Goal: Task Accomplishment & Management: Use online tool/utility

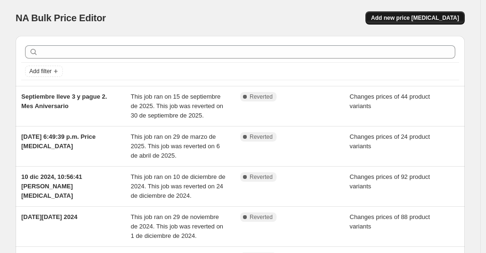
click at [415, 18] on span "Add new price change job" at bounding box center [415, 18] width 88 height 8
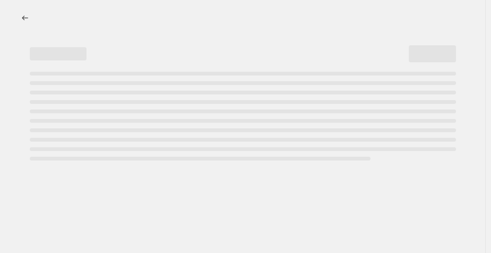
select select "percentage"
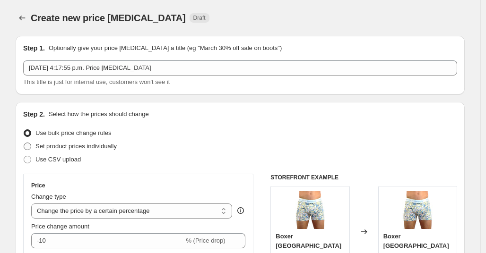
click at [95, 145] on span "Set product prices individually" at bounding box center [75, 146] width 81 height 7
click at [24, 143] on input "Set product prices individually" at bounding box center [24, 143] width 0 height 0
radio input "true"
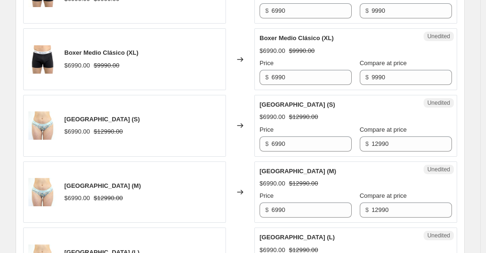
scroll to position [1567, 0]
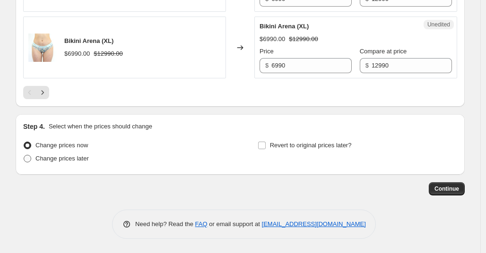
click at [75, 155] on span "Change prices later" at bounding box center [61, 158] width 53 height 7
click at [24, 155] on input "Change prices later" at bounding box center [24, 155] width 0 height 0
radio input "true"
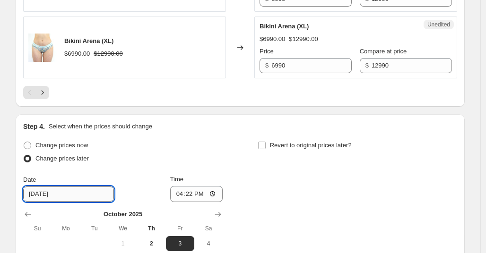
click at [83, 195] on input "10/3/2025" at bounding box center [68, 194] width 91 height 15
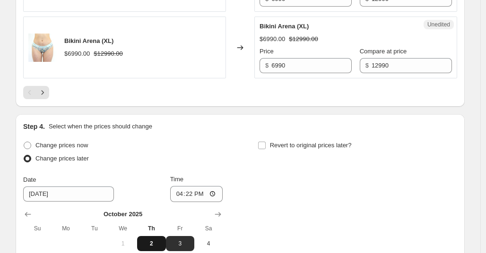
click at [155, 243] on span "2" at bounding box center [151, 244] width 21 height 8
type input "10/2/2025"
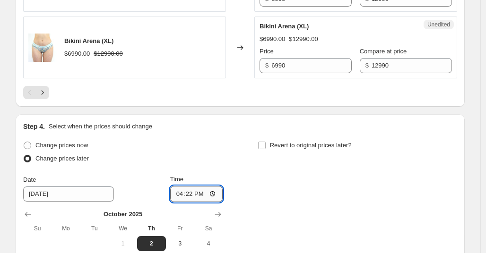
click at [214, 196] on input "16:22" at bounding box center [196, 194] width 53 height 16
type input "20:00"
click at [294, 136] on div "Step 4. Select when the prices should change Change prices now Change prices la…" at bounding box center [240, 225] width 434 height 207
click at [265, 145] on input "Revert to original prices later?" at bounding box center [262, 146] width 8 height 8
checkbox input "true"
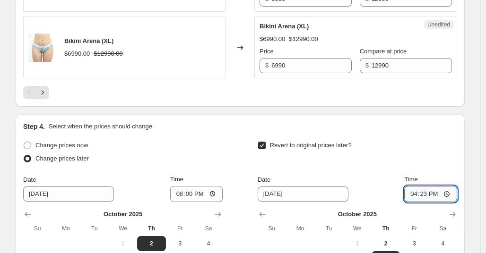
click at [426, 195] on input "16:23" at bounding box center [430, 194] width 53 height 16
type input "23:59"
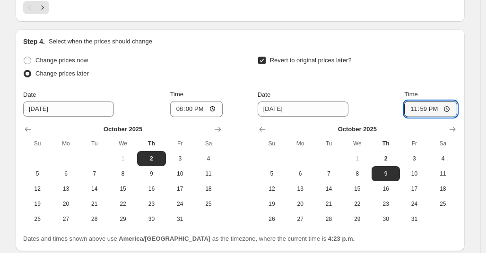
scroll to position [1661, 0]
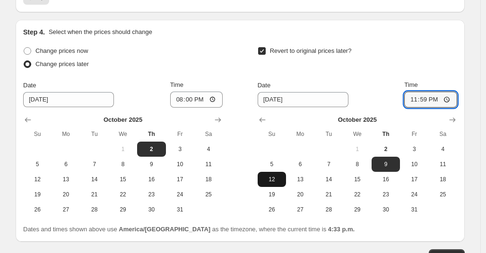
click at [278, 175] on button "12" at bounding box center [272, 179] width 28 height 15
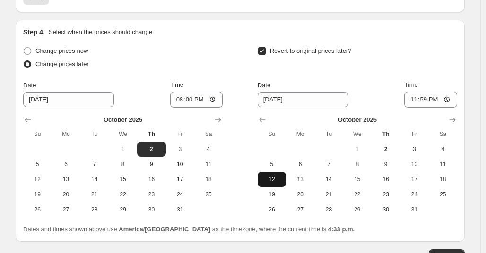
type input "10/12/2025"
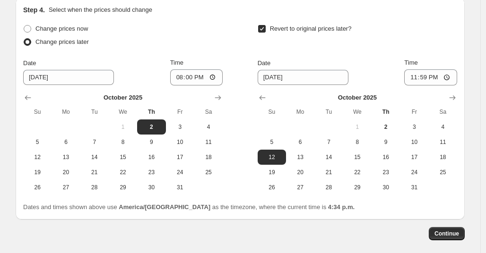
scroll to position [1729, 0]
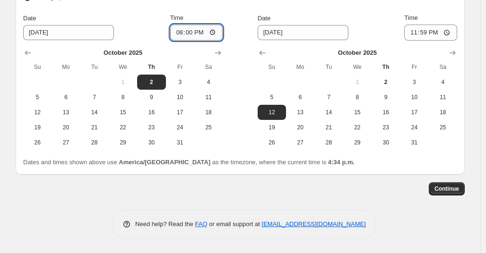
click at [199, 30] on input "20:00" at bounding box center [196, 33] width 53 height 16
click at [192, 32] on input "20:00" at bounding box center [196, 33] width 53 height 16
type input "12:00"
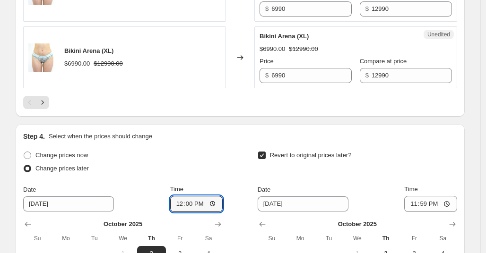
scroll to position [1542, 0]
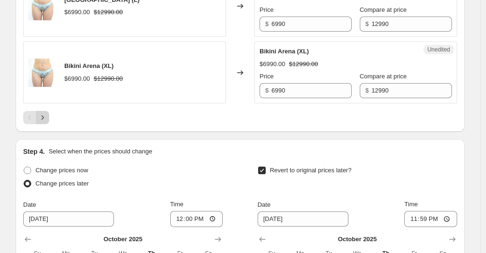
click at [44, 117] on icon "Next" at bounding box center [42, 117] width 9 height 9
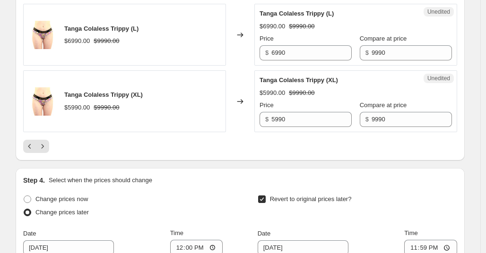
scroll to position [1505, 0]
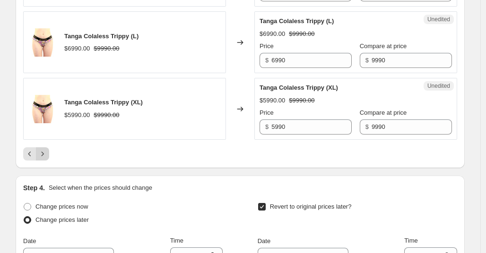
click at [44, 155] on icon "Next" at bounding box center [43, 154] width 2 height 4
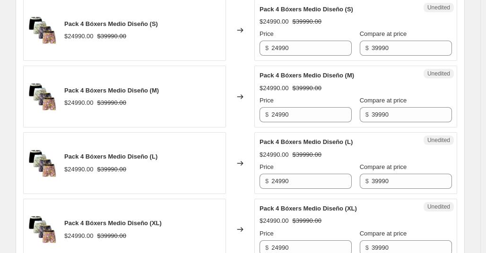
scroll to position [856, 0]
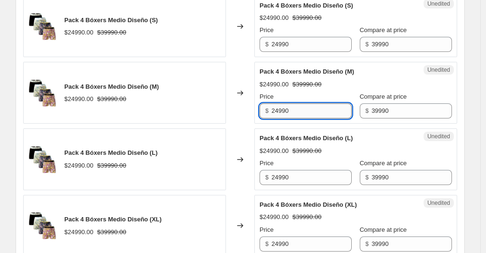
click at [297, 111] on input "24990" at bounding box center [311, 111] width 80 height 15
drag, startPoint x: 303, startPoint y: 111, endPoint x: 259, endPoint y: 111, distance: 44.0
click at [259, 111] on div "Unedited Pack 4 Bóxers Medio Diseño (M) $24990.00 $39990.00 Price $ 24990 Compa…" at bounding box center [355, 93] width 203 height 62
type input "19990"
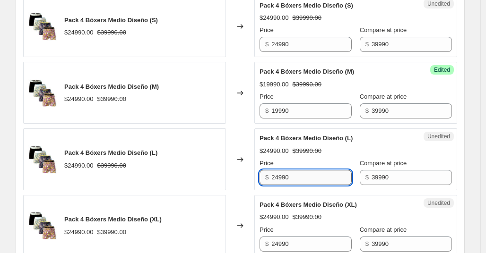
click at [316, 177] on input "24990" at bounding box center [311, 177] width 80 height 15
drag, startPoint x: 316, startPoint y: 177, endPoint x: 246, endPoint y: 174, distance: 70.1
click at [246, 174] on div "Pack 4 Bóxers Medio Diseño (L) $24990.00 $39990.00 Changed to Unedited Pack 4 B…" at bounding box center [240, 160] width 434 height 62
type input "19990"
click at [406, 178] on input "39990" at bounding box center [412, 177] width 80 height 15
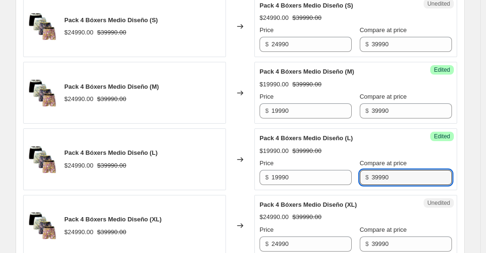
click at [254, 151] on div "Changed to" at bounding box center [240, 160] width 28 height 62
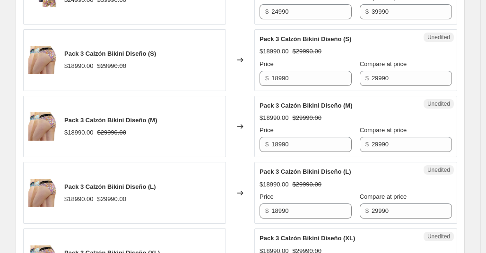
scroll to position [1084, 0]
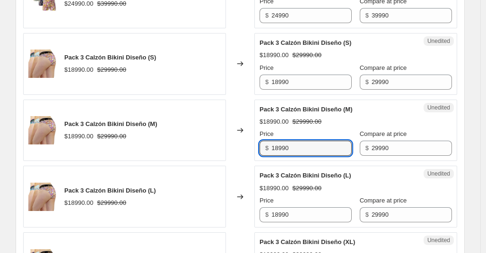
drag, startPoint x: 307, startPoint y: 148, endPoint x: 256, endPoint y: 149, distance: 51.1
click at [256, 149] on div "Pack 3 Calzón Bikini Diseño (M) $18990.00 $29990.00 Changed to Unedited Pack 3 …" at bounding box center [240, 131] width 434 height 62
click at [306, 148] on input "18990" at bounding box center [311, 148] width 80 height 15
drag, startPoint x: 306, startPoint y: 148, endPoint x: 262, endPoint y: 148, distance: 44.5
click at [262, 148] on div "Unedited Pack 3 Calzón Bikini Diseño (M) $18990.00 $29990.00 Price $ 18990 Comp…" at bounding box center [355, 131] width 203 height 62
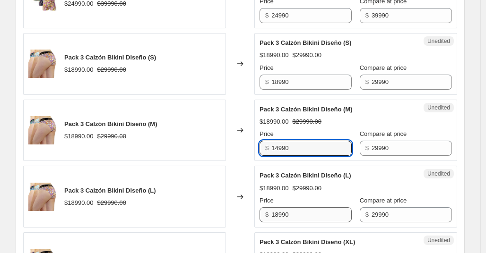
type input "14990"
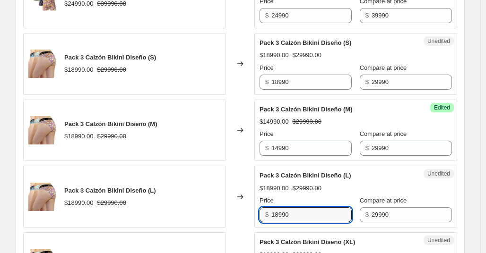
drag, startPoint x: 315, startPoint y: 215, endPoint x: 222, endPoint y: 216, distance: 92.7
click at [222, 216] on div "Pack 3 Calzón Bikini Diseño (L) $18990.00 $29990.00 Changed to Unedited Pack 3 …" at bounding box center [240, 197] width 434 height 62
type input "14990"
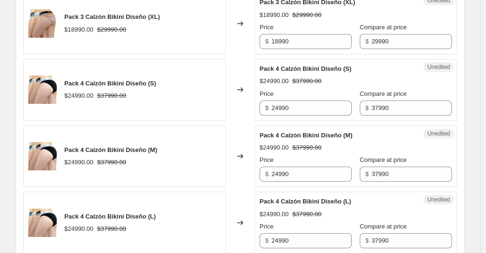
scroll to position [1340, 0]
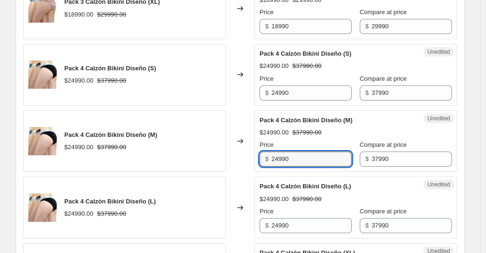
drag, startPoint x: 306, startPoint y: 159, endPoint x: 264, endPoint y: 158, distance: 41.6
click at [264, 158] on div "$ 24990" at bounding box center [306, 159] width 92 height 15
click at [310, 160] on input "24990" at bounding box center [311, 159] width 80 height 15
drag, startPoint x: 309, startPoint y: 160, endPoint x: 254, endPoint y: 163, distance: 55.4
click at [254, 163] on div "Pack 4 Calzón Bikini Diseño (M) $24990.00 $37990.00 Changed to Unedited Pack 4 …" at bounding box center [240, 142] width 434 height 62
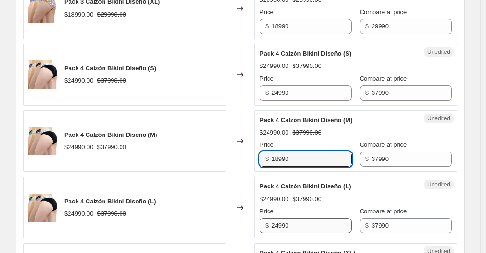
type input "18990"
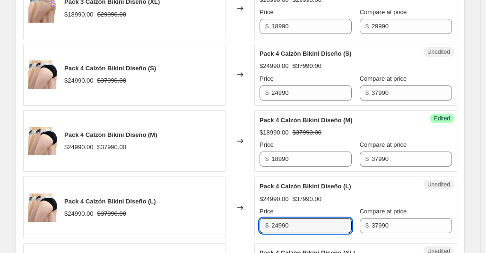
drag, startPoint x: 312, startPoint y: 227, endPoint x: 248, endPoint y: 224, distance: 63.9
click at [248, 224] on div "Pack 4 Calzón Bikini Diseño (L) $24990.00 $37990.00 Changed to Unedited Pack 4 …" at bounding box center [240, 208] width 434 height 62
type input "18990"
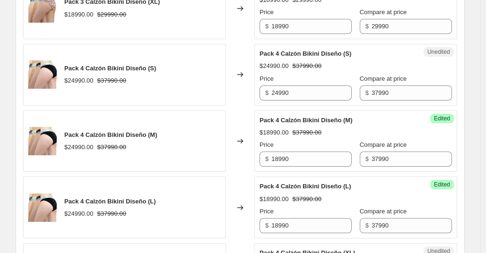
click at [253, 191] on div "Changed to" at bounding box center [240, 208] width 28 height 62
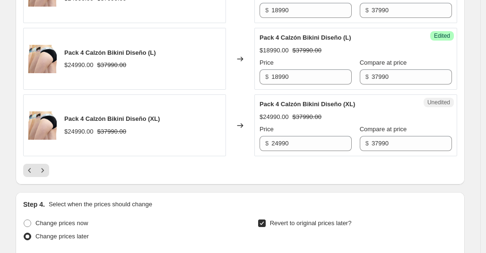
scroll to position [1500, 0]
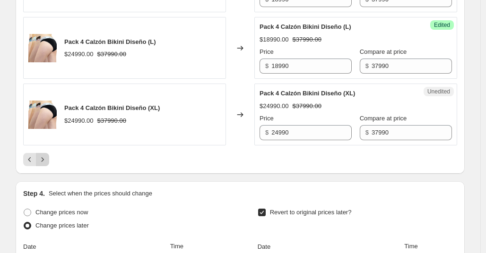
click at [47, 161] on icon "Next" at bounding box center [42, 159] width 9 height 9
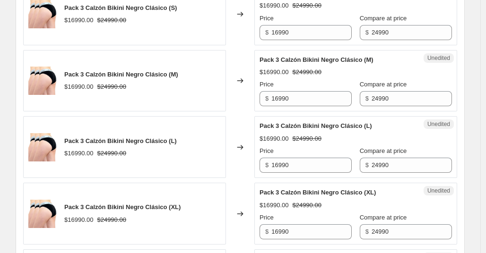
scroll to position [1130, 0]
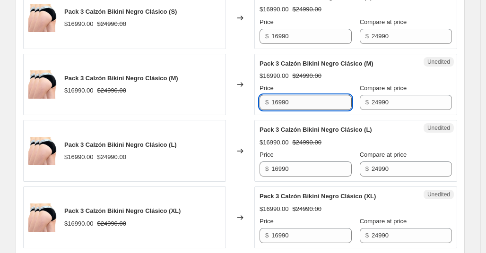
click at [304, 103] on input "16990" at bounding box center [311, 102] width 80 height 15
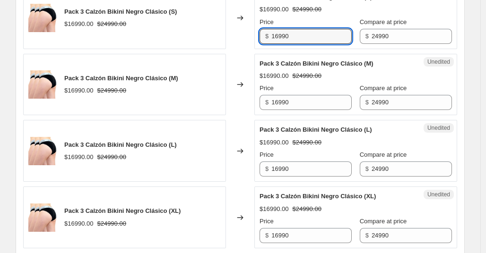
drag, startPoint x: 312, startPoint y: 39, endPoint x: 250, endPoint y: 33, distance: 62.2
click at [250, 33] on div "Pack 3 Calzón Bikini Negro Clásico (S) $16990.00 $24990.00 Changed to Unedited …" at bounding box center [240, 18] width 434 height 62
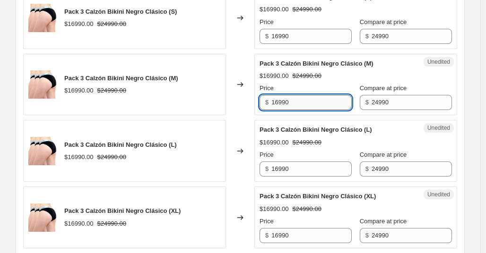
click at [313, 100] on input "16990" at bounding box center [311, 102] width 80 height 15
drag, startPoint x: 313, startPoint y: 100, endPoint x: 228, endPoint y: 96, distance: 84.3
click at [228, 96] on div "Pack 3 Calzón Bikini Negro Clásico (M) $16990.00 $24990.00 Changed to Unedited …" at bounding box center [240, 85] width 434 height 62
type input "11990"
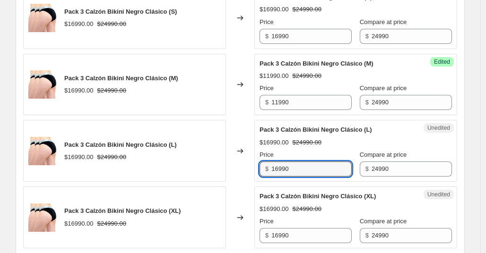
drag, startPoint x: 320, startPoint y: 172, endPoint x: 241, endPoint y: 168, distance: 79.5
click at [241, 168] on div "Pack 3 Calzón Bikini Negro Clásico (L) $16990.00 $24990.00 Changed to Unedited …" at bounding box center [240, 151] width 434 height 62
type input "11990"
click at [356, 141] on div "$16990.00 $24990.00" at bounding box center [356, 142] width 192 height 9
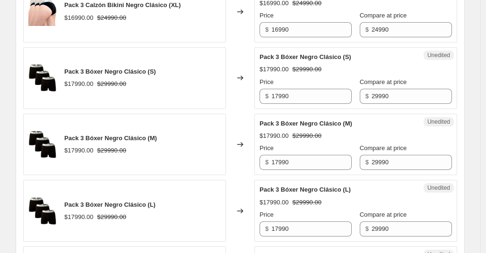
scroll to position [1340, 0]
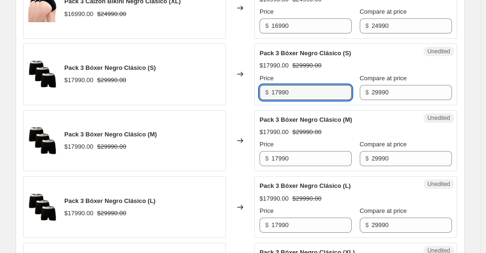
drag, startPoint x: 308, startPoint y: 94, endPoint x: 233, endPoint y: 92, distance: 75.7
click at [233, 92] on div "Pack 3 Bóxer Negro Clásico (S) $17990.00 $29990.00 Changed to Unedited Pack 3 B…" at bounding box center [240, 75] width 434 height 62
type input "14990"
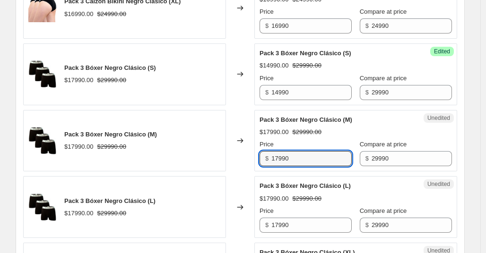
drag, startPoint x: 301, startPoint y: 160, endPoint x: 236, endPoint y: 159, distance: 65.7
click at [236, 159] on div "Pack 3 Bóxer Negro Clásico (M) $17990.00 $29990.00 Changed to Unedited Pack 3 B…" at bounding box center [240, 141] width 434 height 62
type input "14990"
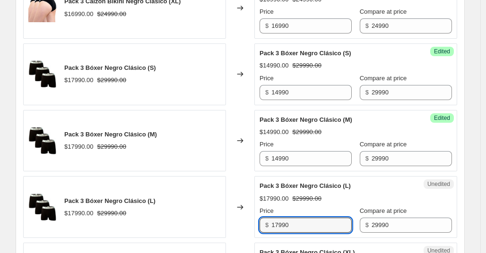
drag, startPoint x: 302, startPoint y: 227, endPoint x: 243, endPoint y: 226, distance: 59.1
click at [243, 226] on div "Pack 3 Bóxer Negro Clásico (L) $17990.00 $29990.00 Changed to Unedited Pack 3 B…" at bounding box center [240, 207] width 434 height 62
type input "14990"
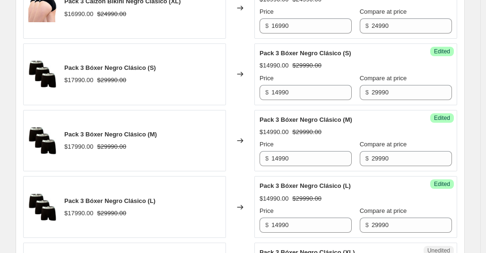
click at [343, 199] on div "$14990.00 $29990.00" at bounding box center [356, 198] width 192 height 9
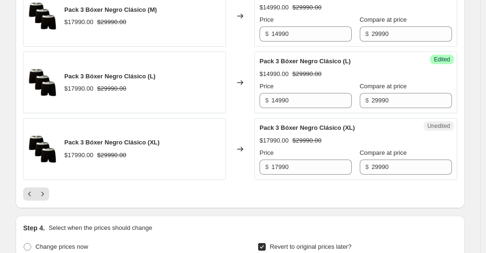
scroll to position [1462, 0]
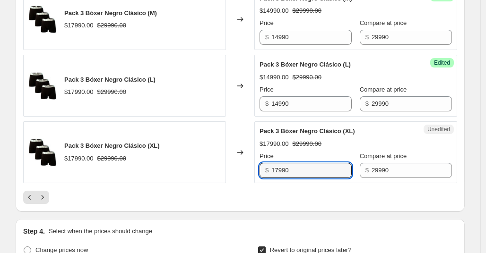
drag, startPoint x: 306, startPoint y: 172, endPoint x: 227, endPoint y: 167, distance: 80.1
click at [227, 167] on div "Pack 3 Bóxer Negro Clásico (XL) $17990.00 $29990.00 Changed to Unedited Pack 3 …" at bounding box center [240, 153] width 434 height 62
type input "14990"
click at [251, 194] on div at bounding box center [240, 197] width 434 height 13
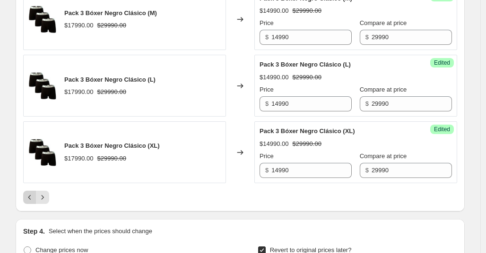
click at [30, 200] on icon "Previous" at bounding box center [29, 197] width 9 height 9
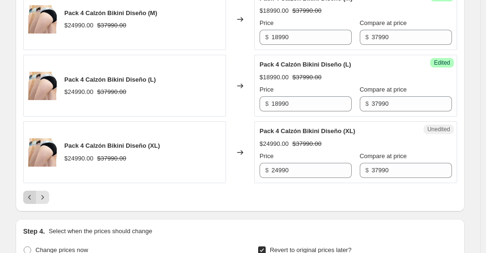
click at [30, 200] on icon "Previous" at bounding box center [29, 197] width 9 height 9
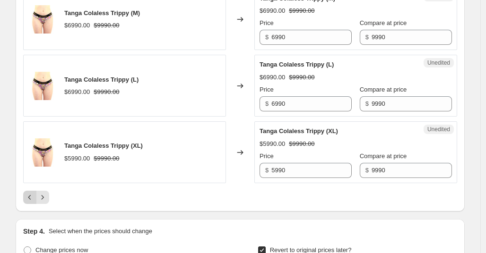
click at [30, 200] on icon "Previous" at bounding box center [29, 197] width 9 height 9
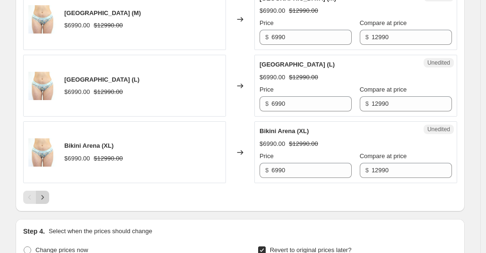
click at [47, 197] on icon "Next" at bounding box center [42, 197] width 9 height 9
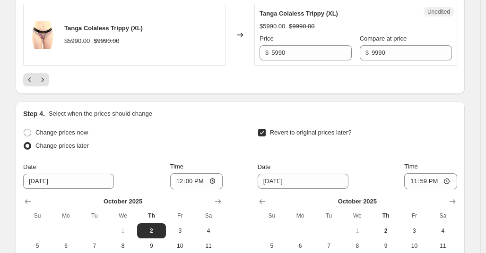
scroll to position [1576, 0]
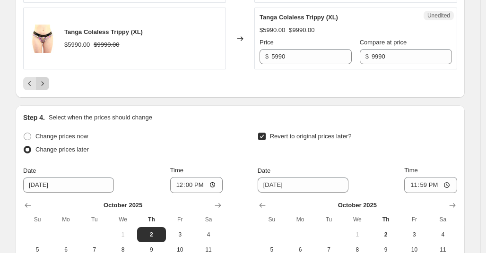
click at [44, 85] on icon "Next" at bounding box center [42, 83] width 9 height 9
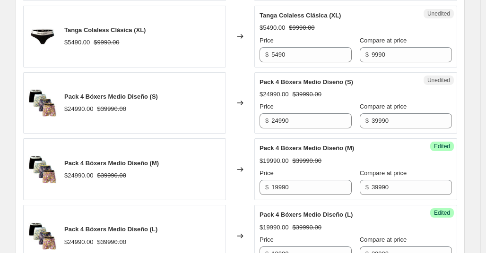
scroll to position [786, 0]
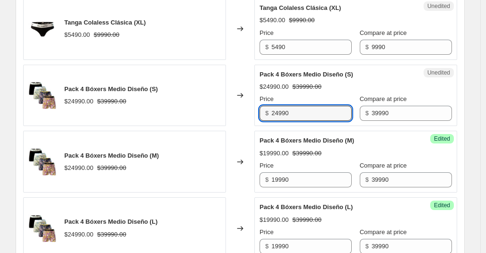
drag, startPoint x: 312, startPoint y: 117, endPoint x: 220, endPoint y: 111, distance: 91.9
click at [220, 111] on div "Pack 4 Bóxers Medio Diseño (S) $24990.00 $39990.00 Changed to Unedited Pack 4 B…" at bounding box center [240, 96] width 434 height 62
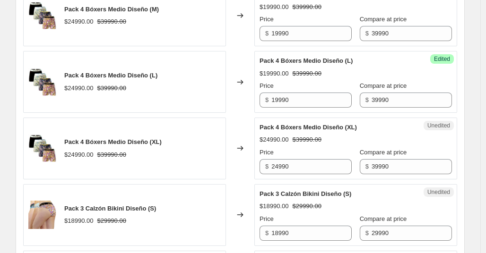
scroll to position [937, 0]
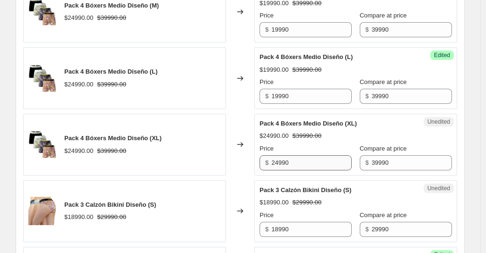
type input "19990"
drag, startPoint x: 297, startPoint y: 165, endPoint x: 237, endPoint y: 160, distance: 60.2
click at [237, 160] on div "Pack 4 Bóxers Medio Diseño (XL) $24990.00 $39990.00 Changed to Unedited Pack 4 …" at bounding box center [240, 145] width 434 height 62
type input "19990"
click at [454, 149] on div "Unedited Pack 4 Bóxers Medio Diseño (XL) $24990.00 $39990.00 Price $ 19990 Comp…" at bounding box center [355, 145] width 203 height 62
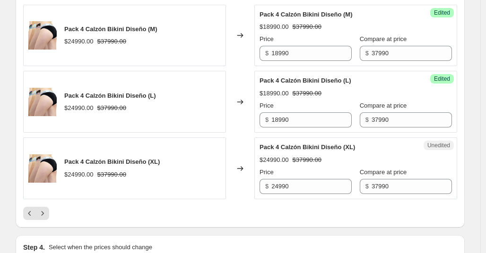
scroll to position [1449, 0]
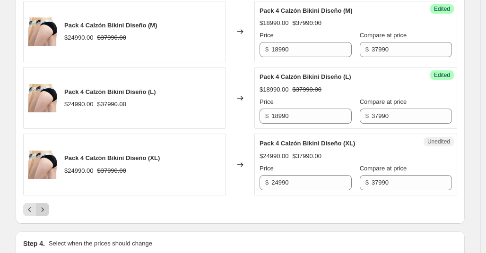
click at [46, 212] on icon "Next" at bounding box center [42, 209] width 9 height 9
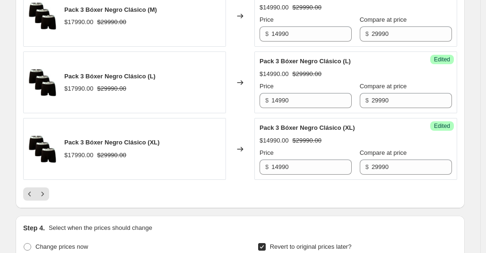
scroll to position [1469, 0]
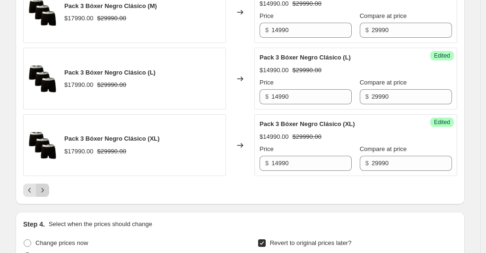
click at [42, 187] on icon "Next" at bounding box center [42, 190] width 9 height 9
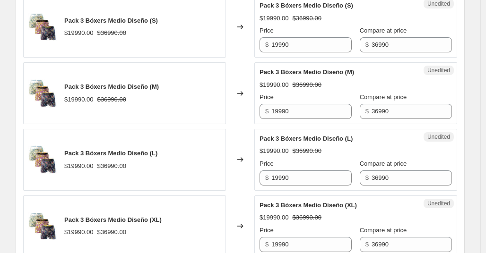
scroll to position [315, 0]
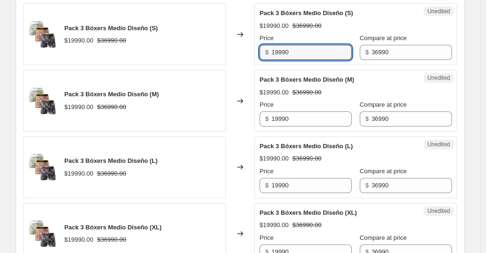
drag, startPoint x: 308, startPoint y: 53, endPoint x: 254, endPoint y: 49, distance: 53.6
click at [254, 49] on div "Pack 3 Bóxers Medio Diseño (S) $19990.00 $36990.00 Changed to Unedited Pack 3 B…" at bounding box center [240, 34] width 434 height 62
type input "18490"
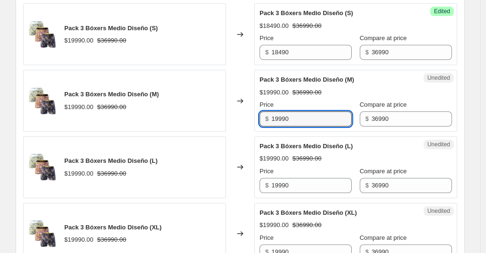
drag, startPoint x: 313, startPoint y: 122, endPoint x: 241, endPoint y: 121, distance: 71.4
click at [241, 121] on div "Pack 3 Bóxers Medio Diseño (M) $19990.00 $36990.00 Changed to Unedited Pack 3 B…" at bounding box center [240, 101] width 434 height 62
type input "18490"
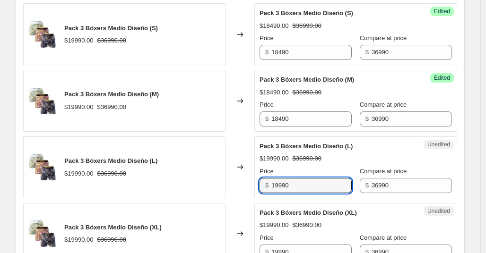
drag, startPoint x: 306, startPoint y: 184, endPoint x: 236, endPoint y: 184, distance: 69.5
click at [236, 184] on div "Pack 3 Bóxers Medio Diseño (L) $19990.00 $36990.00 Changed to Unedited Pack 3 B…" at bounding box center [240, 168] width 434 height 62
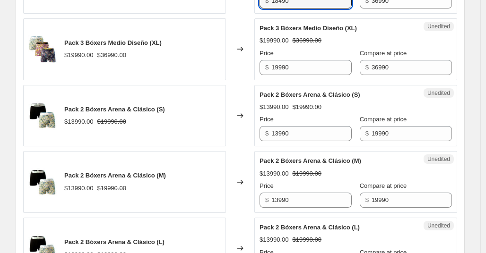
scroll to position [452, 0]
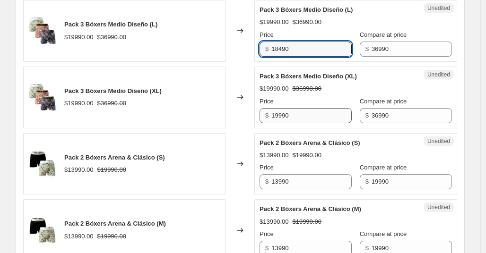
type input "18490"
click at [308, 118] on input "19990" at bounding box center [311, 115] width 80 height 15
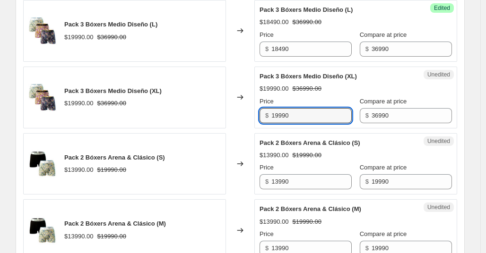
drag, startPoint x: 308, startPoint y: 118, endPoint x: 246, endPoint y: 114, distance: 62.1
click at [246, 114] on div "Pack 3 Bóxers Medio Diseño (XL) $19990.00 $36990.00 Changed to Unedited Pack 3 …" at bounding box center [240, 98] width 434 height 62
type input "18490"
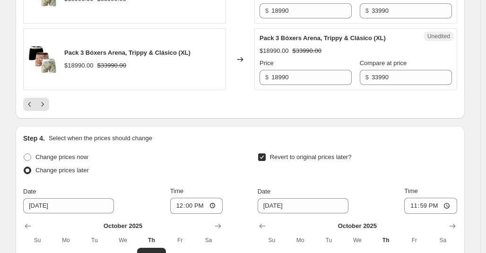
scroll to position [1563, 0]
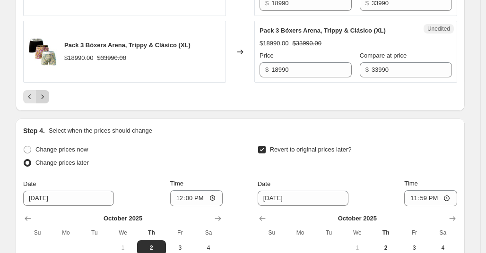
click at [47, 96] on icon "Next" at bounding box center [42, 96] width 9 height 9
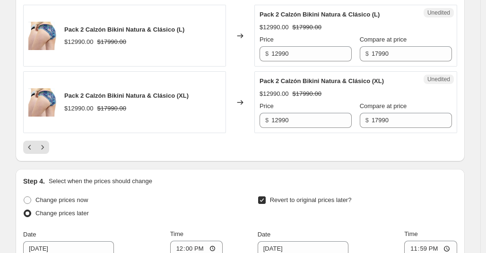
scroll to position [1497, 0]
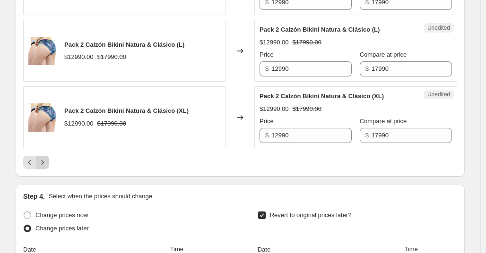
click at [47, 166] on icon "Next" at bounding box center [42, 162] width 9 height 9
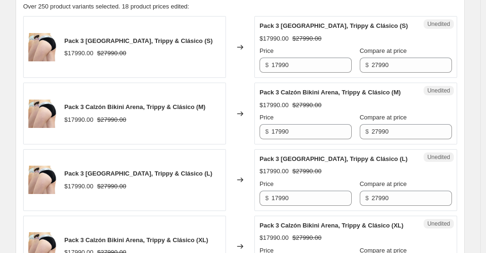
scroll to position [295, 0]
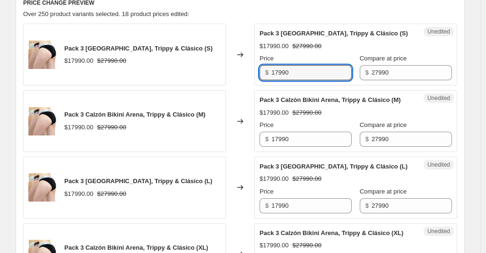
drag, startPoint x: 314, startPoint y: 84, endPoint x: 256, endPoint y: 79, distance: 58.4
click at [256, 79] on div "Pack 3 Calzón Bikini Arena, Trippy & Clásico (S) $17990.00 $27990.00 Changed to…" at bounding box center [240, 55] width 434 height 62
type input "14990"
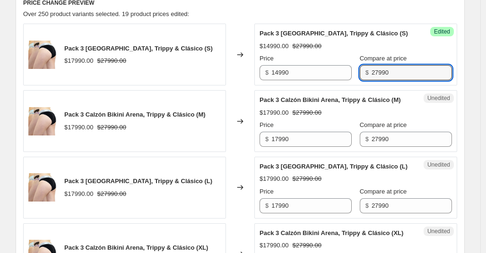
drag, startPoint x: 406, startPoint y: 86, endPoint x: 349, endPoint y: 77, distance: 57.5
click at [349, 77] on div "Price $ 14990 Compare at price $ 27990" at bounding box center [356, 67] width 192 height 26
type input "29900"
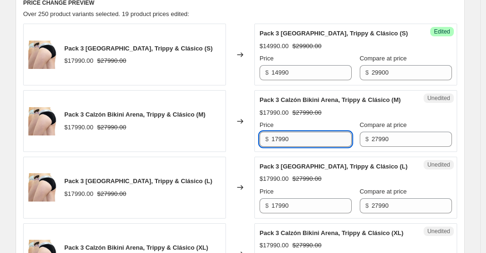
click at [316, 147] on input "17990" at bounding box center [311, 139] width 80 height 15
drag, startPoint x: 261, startPoint y: 162, endPoint x: 223, endPoint y: 162, distance: 37.8
click at [223, 152] on div "Pack 3 Calzón Bikini Arena, Trippy & Clásico (M) $17990.00 $27990.00 Changed to…" at bounding box center [240, 121] width 434 height 62
type input "14990"
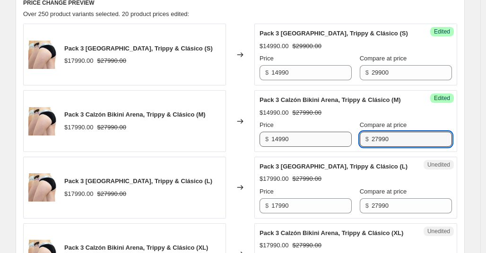
drag, startPoint x: 412, startPoint y: 163, endPoint x: 341, endPoint y: 159, distance: 71.5
click at [341, 147] on div "Price $ 14990 Compare at price $ 27990" at bounding box center [356, 134] width 192 height 26
type input "29990"
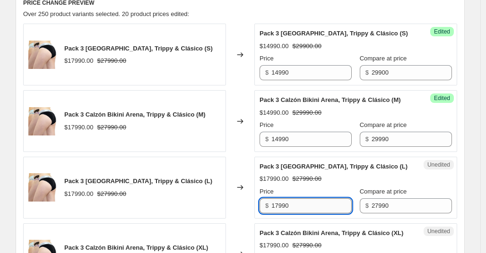
click at [300, 214] on input "17990" at bounding box center [311, 206] width 80 height 15
drag, startPoint x: 303, startPoint y: 234, endPoint x: 251, endPoint y: 234, distance: 52.0
click at [251, 219] on div "Pack 3 Calzón Bikini Arena, Trippy & Clásico (L) $17990.00 $27990.00 Changed to…" at bounding box center [240, 188] width 434 height 62
type input "14990"
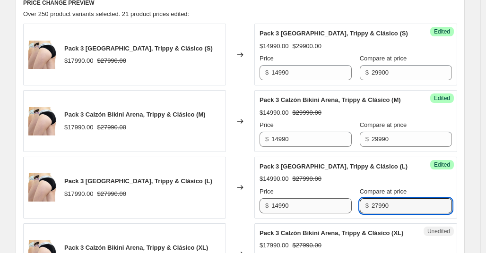
drag, startPoint x: 406, startPoint y: 234, endPoint x: 337, endPoint y: 233, distance: 69.1
click at [337, 214] on div "Price $ 14990 Compare at price $ 27990" at bounding box center [356, 200] width 192 height 26
type input "29990"
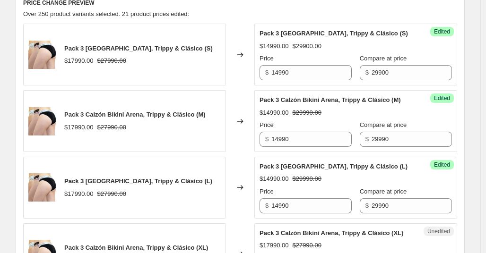
click at [402, 178] on div "Success Edited Pack 3 Calzón Bikini Arena, Trippy & Clásico (L) $14990.00 $2999…" at bounding box center [355, 188] width 203 height 62
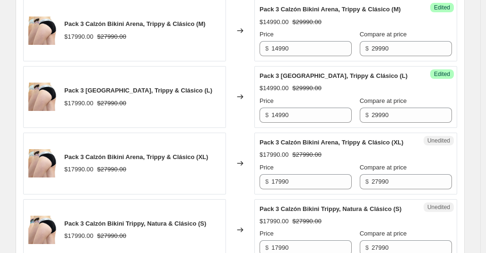
scroll to position [382, 0]
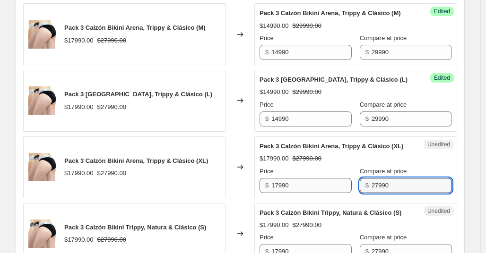
drag, startPoint x: 398, startPoint y: 222, endPoint x: 330, endPoint y: 224, distance: 68.6
click at [330, 193] on div "Price $ 17990 Compare at price $ 27990" at bounding box center [356, 180] width 192 height 26
type input "29990"
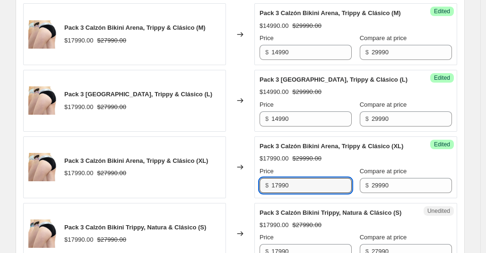
drag, startPoint x: 301, startPoint y: 225, endPoint x: 249, endPoint y: 222, distance: 52.6
click at [249, 199] on div "Pack 3 Calzón Bikini Arena, Trippy & Clásico (XL) $17990.00 $27990.00 Changed t…" at bounding box center [240, 168] width 434 height 62
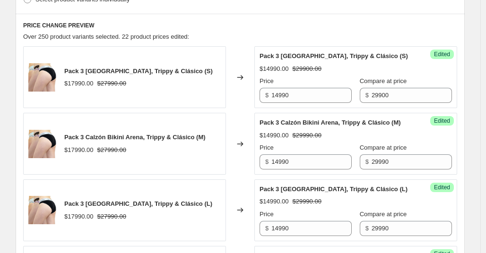
scroll to position [268, 0]
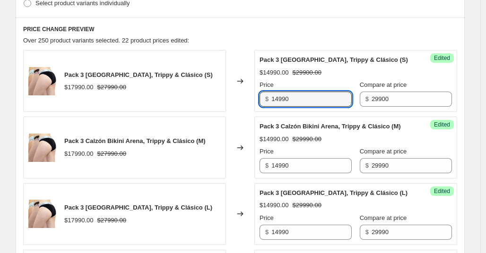
drag, startPoint x: 321, startPoint y: 107, endPoint x: 253, endPoint y: 105, distance: 67.7
click at [253, 105] on div "Pack 3 Calzón Bikini Arena, Trippy & Clásico (S) $17990.00 $27990.00 Changed to…" at bounding box center [240, 81] width 434 height 62
type input "17990"
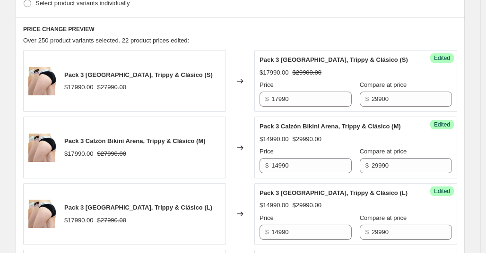
click at [408, 143] on div "Pack 3 Calzón Bikini Arena, Trippy & Clásico (M) $14990.00 $29990.00 Price $ 14…" at bounding box center [356, 148] width 192 height 52
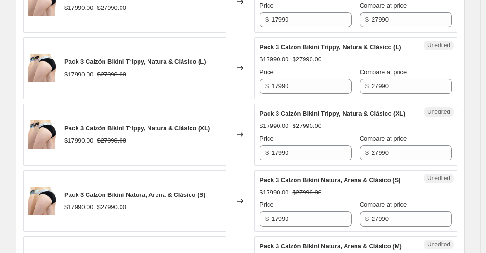
scroll to position [688, 0]
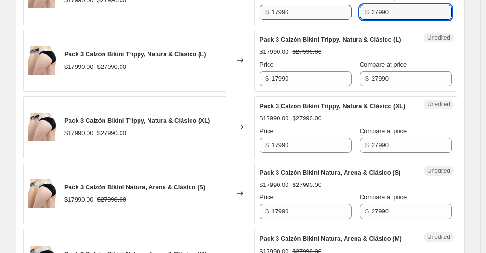
drag, startPoint x: 388, startPoint y: 70, endPoint x: 335, endPoint y: 70, distance: 53.0
click at [335, 20] on div "Price $ 17990 Compare at price $ 27990" at bounding box center [356, 6] width 192 height 26
type input "29990"
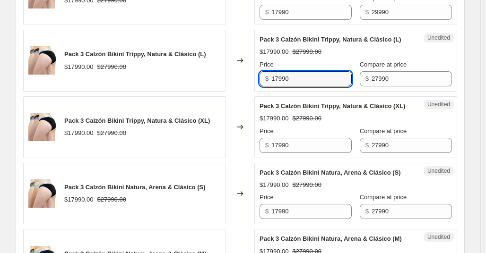
drag, startPoint x: 322, startPoint y: 144, endPoint x: 240, endPoint y: 148, distance: 82.4
click at [240, 92] on div "Pack 3 Calzón Bikini Trippy, Natura & Clásico (L) $17990.00 $27990.00 Changed t…" at bounding box center [240, 61] width 434 height 62
type input "14990"
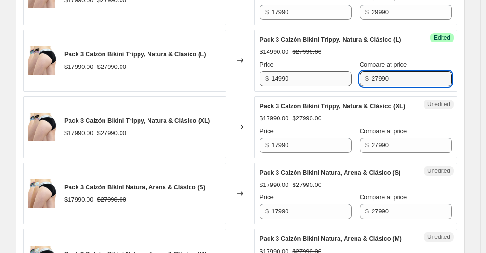
drag, startPoint x: 412, startPoint y: 145, endPoint x: 330, endPoint y: 145, distance: 82.3
click at [330, 87] on div "Price $ 14990 Compare at price $ 27990" at bounding box center [356, 73] width 192 height 26
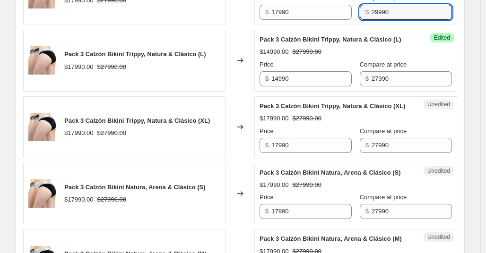
drag, startPoint x: 415, startPoint y: 69, endPoint x: 322, endPoint y: 61, distance: 93.5
click at [322, 20] on div "Price $ 17990 Compare at price $ 29990" at bounding box center [356, 6] width 192 height 26
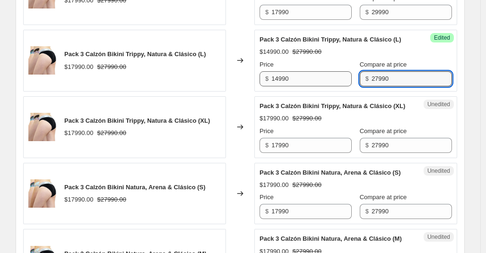
drag, startPoint x: 377, startPoint y: 141, endPoint x: 333, endPoint y: 139, distance: 44.0
click at [333, 87] on div "Price $ 14990 Compare at price $ 27990" at bounding box center [356, 73] width 192 height 26
paste input "9"
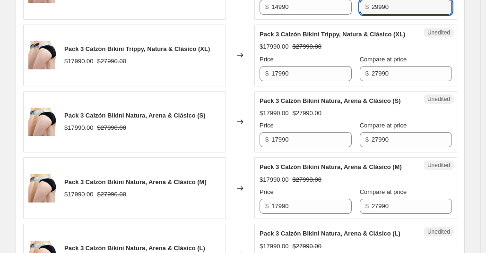
scroll to position [756, 0]
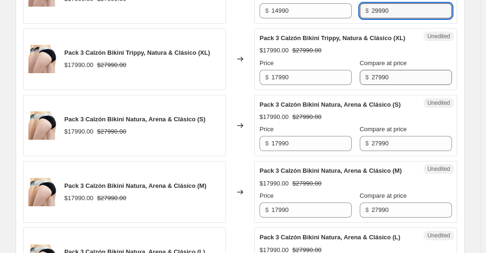
type input "29990"
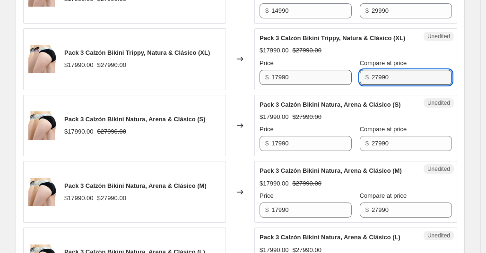
drag, startPoint x: 409, startPoint y: 155, endPoint x: 335, endPoint y: 147, distance: 74.7
click at [335, 85] on div "Price $ 17990 Compare at price $ 27990" at bounding box center [356, 72] width 192 height 26
paste input "9"
type input "29990"
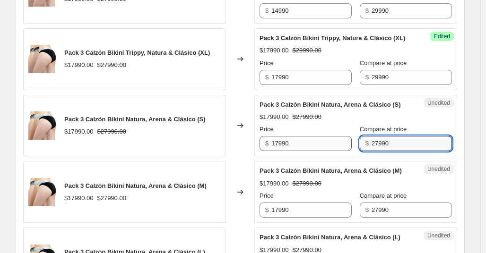
drag, startPoint x: 404, startPoint y: 230, endPoint x: 326, endPoint y: 229, distance: 77.6
click at [326, 151] on div "Price $ 17990 Compare at price $ 27990" at bounding box center [356, 138] width 192 height 26
paste input "9"
type input "29990"
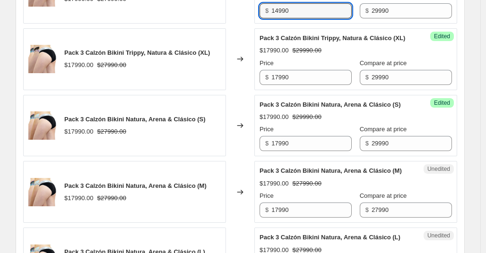
drag, startPoint x: 312, startPoint y: 77, endPoint x: 251, endPoint y: 77, distance: 60.5
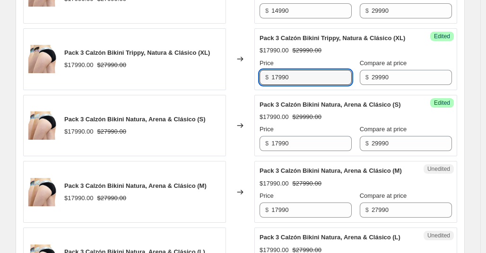
drag, startPoint x: 314, startPoint y: 150, endPoint x: 253, endPoint y: 153, distance: 61.5
click at [253, 90] on div "Pack 3 Calzón Bikini Trippy, Natura & Clásico (XL) $17990.00 $27990.00 Changed …" at bounding box center [240, 59] width 434 height 62
paste input "4"
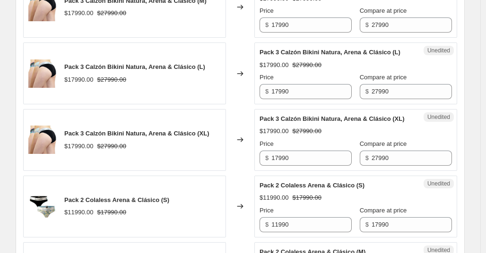
scroll to position [953, 0]
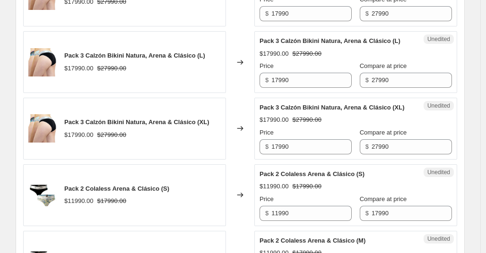
type input "14990"
drag, startPoint x: 395, startPoint y: 34, endPoint x: 344, endPoint y: 34, distance: 51.1
click at [314, 88] on input "17990" at bounding box center [311, 80] width 80 height 15
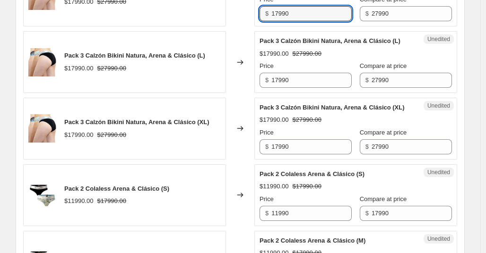
drag, startPoint x: 307, startPoint y: 111, endPoint x: 240, endPoint y: 109, distance: 67.7
paste input "4"
type input "14990"
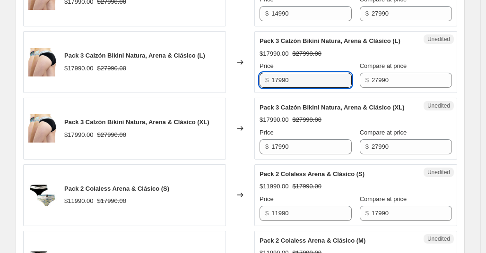
drag, startPoint x: 315, startPoint y: 187, endPoint x: 256, endPoint y: 186, distance: 59.1
click at [256, 93] on div "Pack 3 Calzón Bikini Natura, Arena & Clásico (L) $17990.00 $27990.00 Changed to…" at bounding box center [240, 62] width 434 height 62
paste input "4"
type input "14990"
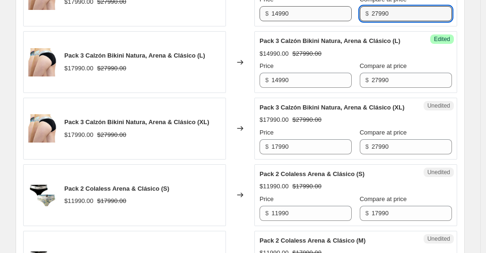
drag, startPoint x: 418, startPoint y: 108, endPoint x: 334, endPoint y: 108, distance: 83.7
click at [334, 21] on div "Price $ 14990 Compare at price $ 27990" at bounding box center [356, 8] width 192 height 26
type input "29900"
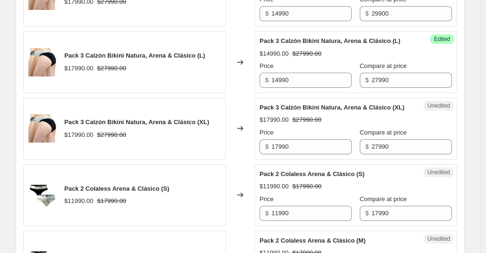
drag, startPoint x: 402, startPoint y: 34, endPoint x: 353, endPoint y: 34, distance: 48.7
drag, startPoint x: 405, startPoint y: 183, endPoint x: 343, endPoint y: 184, distance: 62.0
click at [343, 88] on div "Price $ 14990 Compare at price $ 27990" at bounding box center [356, 74] width 192 height 26
paste input "9"
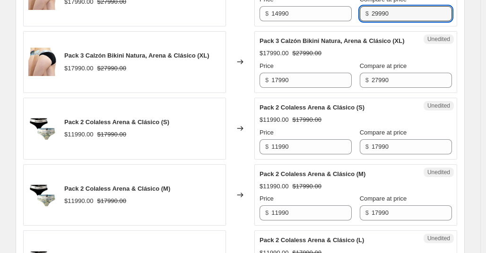
scroll to position [1043, 0]
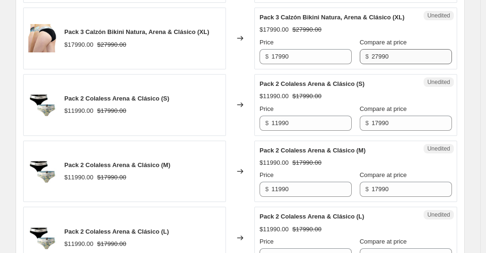
type input "29990"
drag, startPoint x: 400, startPoint y: 175, endPoint x: 352, endPoint y: 172, distance: 48.4
click at [352, 64] on div "Price $ 17990 Compare at price $ 27990" at bounding box center [356, 51] width 192 height 26
paste input "9"
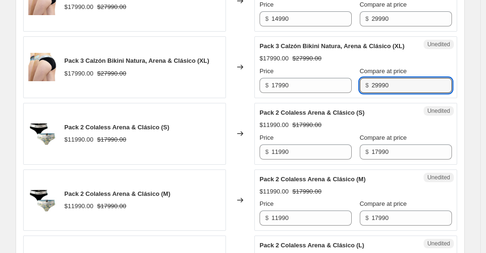
scroll to position [1006, 0]
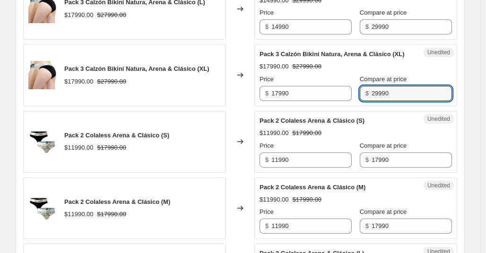
type input "29990"
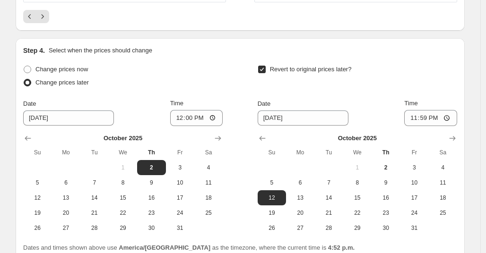
scroll to position [1635, 0]
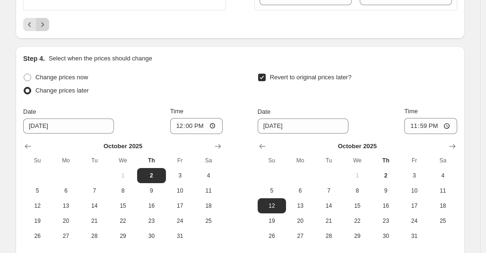
click at [47, 29] on icon "Next" at bounding box center [42, 24] width 9 height 9
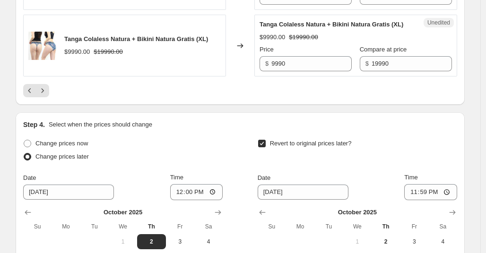
scroll to position [1550, 0]
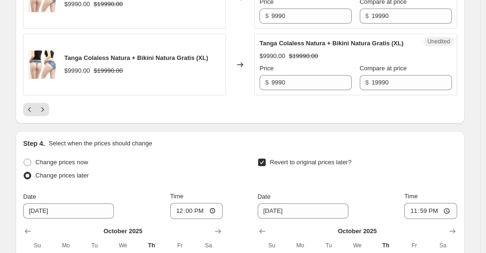
click at [47, 114] on icon "Next" at bounding box center [42, 109] width 9 height 9
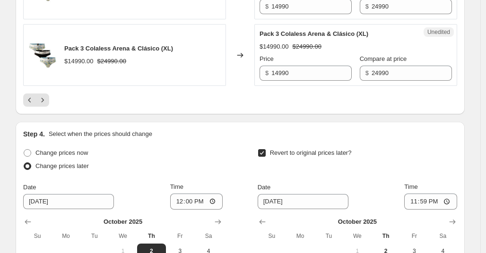
scroll to position [1584, 0]
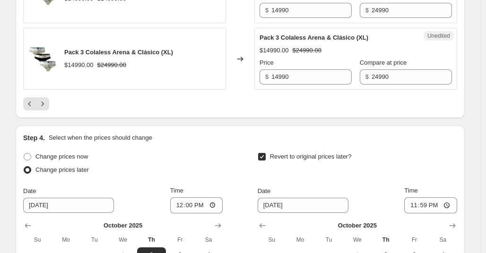
click at [47, 109] on icon "Next" at bounding box center [42, 103] width 9 height 9
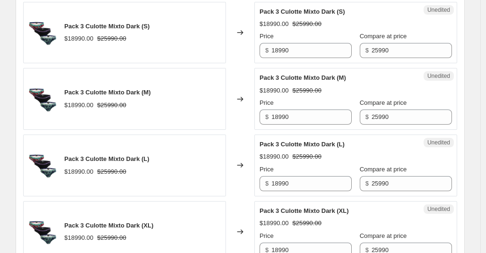
scroll to position [572, 0]
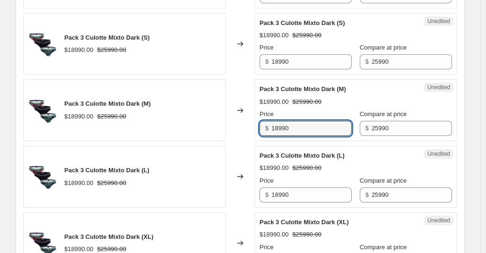
drag, startPoint x: 320, startPoint y: 129, endPoint x: 242, endPoint y: 128, distance: 78.0
click at [242, 128] on div "Pack 3 Culotte Mixto Dark (M) $18990.00 $25990.00 Changed to Unedited Pack 3 Cu…" at bounding box center [240, 110] width 434 height 62
type input "14990"
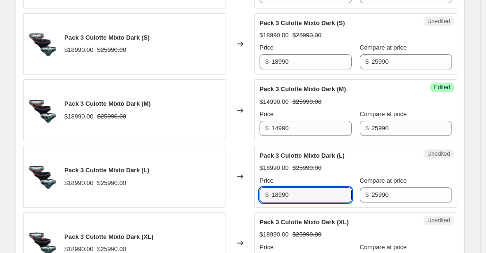
drag, startPoint x: 318, startPoint y: 201, endPoint x: 212, endPoint y: 193, distance: 106.6
click at [212, 193] on div "Pack 3 Culotte Mixto Dark (L) $18990.00 $25990.00 Changed to Unedited Pack 3 Cu…" at bounding box center [240, 177] width 434 height 62
type input "14990"
click at [457, 169] on div "Unedited Pack 3 Culotte Mixto Dark (L) $18990.00 $25990.00 Price $ 14990 Compar…" at bounding box center [355, 177] width 203 height 62
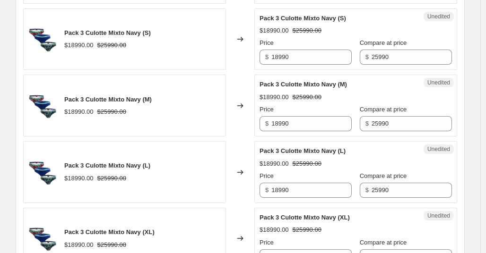
scroll to position [847, 0]
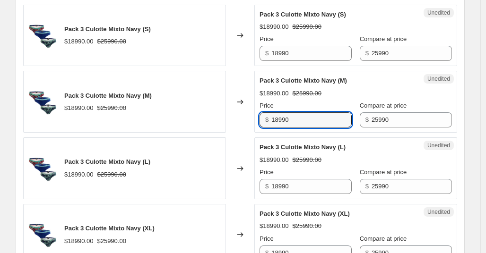
drag, startPoint x: 319, startPoint y: 120, endPoint x: 257, endPoint y: 124, distance: 61.7
click at [257, 124] on div "Unedited Pack 3 Culotte Mixto Navy (M) $18990.00 $25990.00 Price $ 18990 Compar…" at bounding box center [355, 102] width 203 height 62
type input "14990"
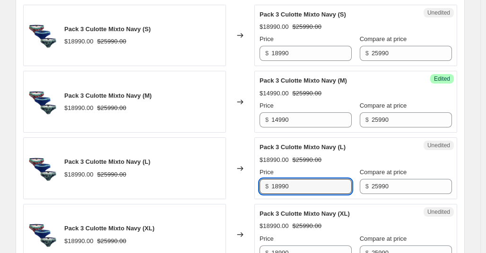
drag, startPoint x: 315, startPoint y: 188, endPoint x: 225, endPoint y: 181, distance: 90.6
click at [225, 181] on div "Pack 3 Culotte Mixto Navy (L) $18990.00 $25990.00 Changed to Unedited Pack 3 Cu…" at bounding box center [240, 169] width 434 height 62
type input "14990"
click at [475, 153] on div "Create new price change job. This page is ready Create new price change job Dra…" at bounding box center [240, 144] width 472 height 1982
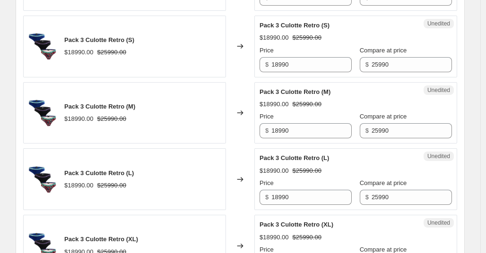
scroll to position [1117, 0]
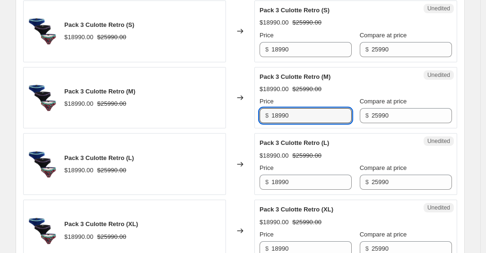
drag, startPoint x: 315, startPoint y: 115, endPoint x: 246, endPoint y: 120, distance: 69.2
click at [246, 120] on div "Pack 3 Culotte Retro (M) $18990.00 $25990.00 Changed to Unedited Pack 3 Culotte…" at bounding box center [240, 98] width 434 height 62
type input "14990"
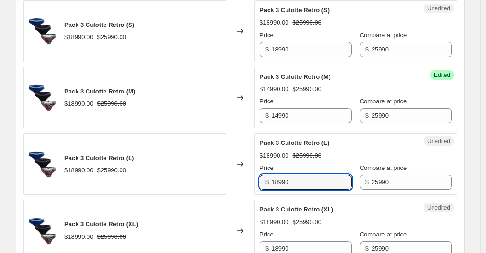
drag, startPoint x: 302, startPoint y: 182, endPoint x: 238, endPoint y: 184, distance: 63.9
click at [238, 184] on div "Pack 3 Culotte Retro (L) $18990.00 $25990.00 Changed to Unedited Pack 3 Culotte…" at bounding box center [240, 164] width 434 height 62
type input "14990"
click at [457, 164] on div "Unedited Pack 3 Culotte Retro (L) $18990.00 $25990.00 Price $ 14990 Compare at …" at bounding box center [355, 164] width 203 height 62
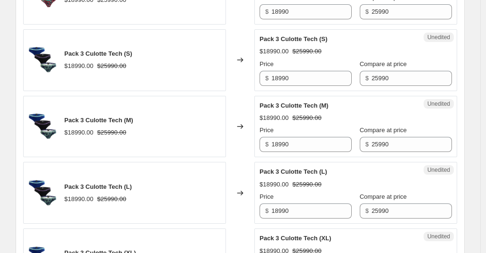
scroll to position [1362, 0]
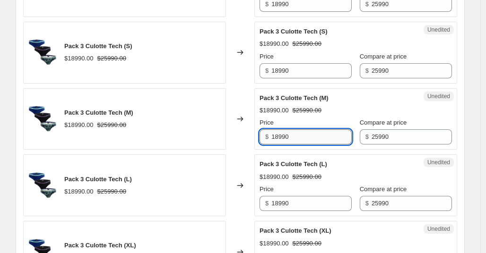
click at [298, 140] on input "18990" at bounding box center [311, 137] width 80 height 15
click at [309, 131] on input "18990" at bounding box center [311, 137] width 80 height 15
drag, startPoint x: 307, startPoint y: 134, endPoint x: 232, endPoint y: 139, distance: 74.9
click at [232, 139] on div "Pack 3 Culotte Tech (M) $18990.00 $25990.00 Changed to Unedited Pack 3 Culotte …" at bounding box center [240, 119] width 434 height 62
type input "14990"
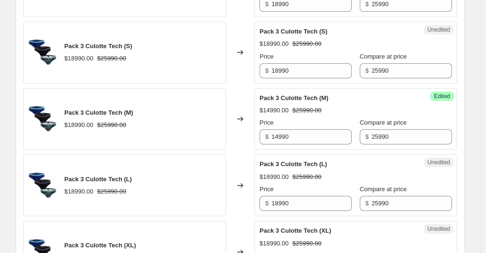
click at [372, 159] on div "Unedited Pack 3 Culotte Tech (L) $18990.00 $25990.00 Price $ 18990 Compare at p…" at bounding box center [355, 186] width 203 height 62
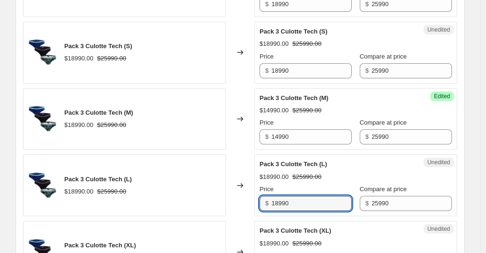
drag, startPoint x: 304, startPoint y: 202, endPoint x: 214, endPoint y: 200, distance: 89.9
click at [214, 200] on div "Pack 3 Culotte Tech (L) $18990.00 $25990.00 Changed to Unedited Pack 3 Culotte …" at bounding box center [240, 186] width 434 height 62
type input "14990"
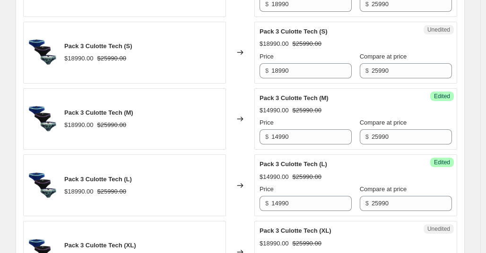
click at [241, 160] on div "Changed to" at bounding box center [240, 186] width 28 height 62
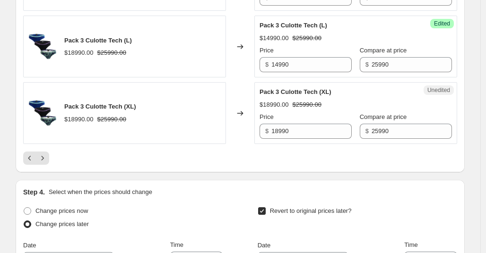
scroll to position [1494, 0]
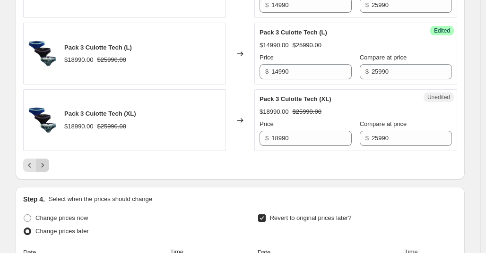
click at [47, 166] on icon "Next" at bounding box center [42, 165] width 9 height 9
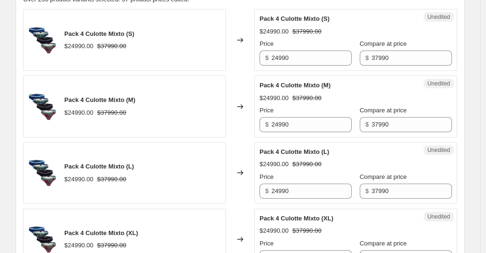
scroll to position [313, 0]
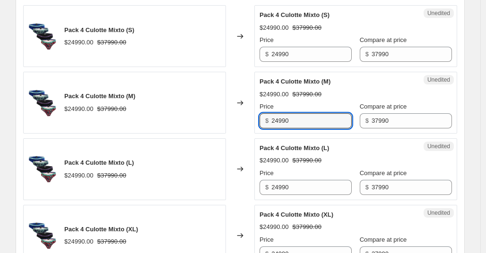
drag, startPoint x: 311, startPoint y: 119, endPoint x: 271, endPoint y: 120, distance: 39.7
click at [271, 120] on div "$ 24990" at bounding box center [306, 121] width 92 height 15
type input "19990"
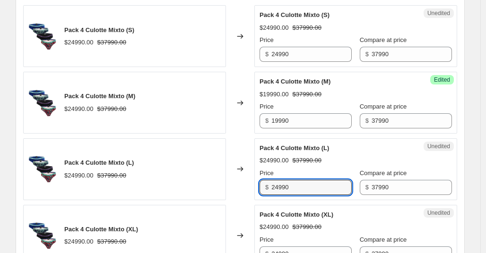
drag, startPoint x: 326, startPoint y: 188, endPoint x: 234, endPoint y: 185, distance: 92.3
click at [234, 185] on div "Pack 4 Culotte Mixto (L) $24990.00 $37990.00 Changed to Unedited Pack 4 Culotte…" at bounding box center [240, 170] width 434 height 62
type input "19990"
click at [422, 146] on div "Pack 4 Culotte Mixto (L) $24990.00 $37990.00 Price $ 19990 Compare at price $ 3…" at bounding box center [356, 170] width 192 height 52
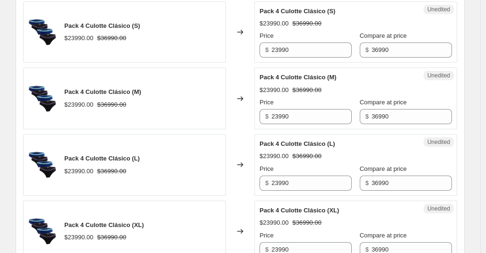
scroll to position [595, 0]
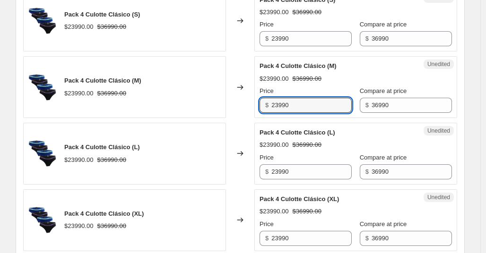
click at [239, 99] on div "Pack 4 Culotte Clásico (M) $23990.00 $36990.00 Changed to Unedited Pack 4 Culot…" at bounding box center [240, 87] width 434 height 62
type input "19990"
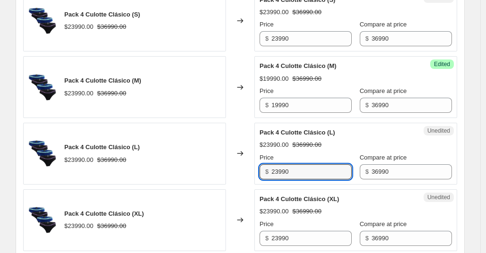
drag, startPoint x: 308, startPoint y: 171, endPoint x: 236, endPoint y: 170, distance: 72.4
click at [236, 170] on div "Pack 4 Culotte Clásico (L) $23990.00 $36990.00 Changed to Unedited Pack 4 Culot…" at bounding box center [240, 154] width 434 height 62
type input "19990"
click at [433, 143] on div "$23990.00 $36990.00" at bounding box center [356, 144] width 192 height 9
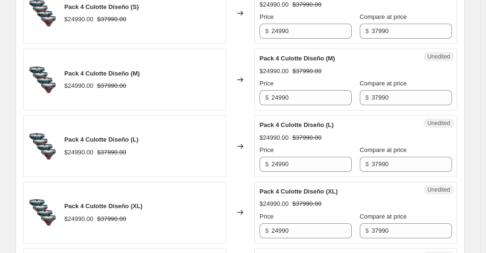
scroll to position [865, 0]
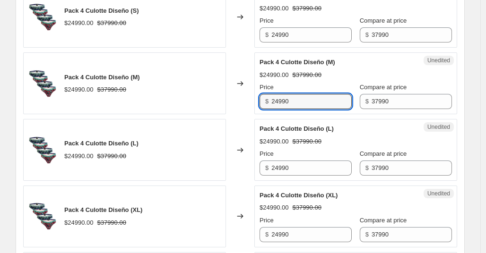
drag, startPoint x: 321, startPoint y: 99, endPoint x: 235, endPoint y: 95, distance: 86.6
click at [235, 95] on div "Pack 4 Culotte Diseño (M) $24990.00 $37990.00 Changed to Unedited Pack 4 Culott…" at bounding box center [240, 83] width 434 height 62
type input "19990"
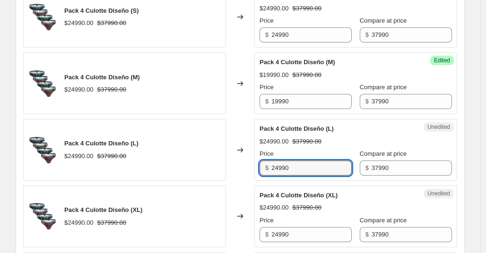
drag, startPoint x: 307, startPoint y: 169, endPoint x: 230, endPoint y: 168, distance: 76.6
click at [230, 168] on div "Pack 4 Culotte Diseño (L) $24990.00 $37990.00 Changed to Unedited Pack 4 Culott…" at bounding box center [240, 150] width 434 height 62
type input "19990"
click at [410, 138] on div "$24990.00 $37990.00" at bounding box center [356, 141] width 192 height 9
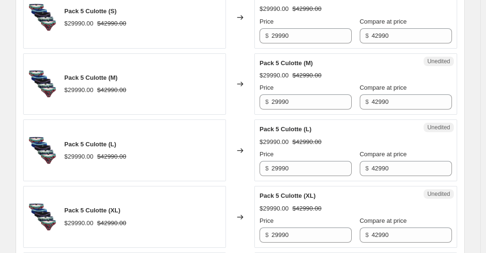
scroll to position [1134, 0]
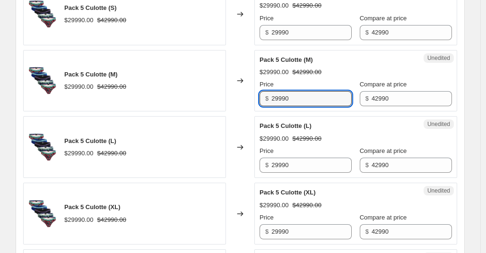
drag, startPoint x: 303, startPoint y: 98, endPoint x: 252, endPoint y: 96, distance: 51.6
click at [252, 96] on div "Pack 5 Culotte (M) $29990.00 $42990.00 Changed to Unedited Pack 5 Culotte (M) $…" at bounding box center [240, 81] width 434 height 62
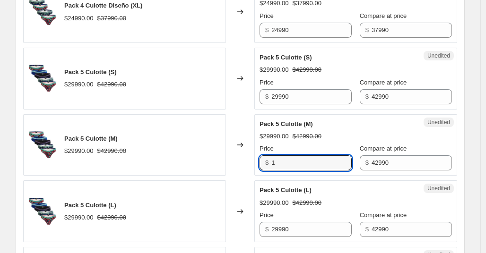
scroll to position [1074, 0]
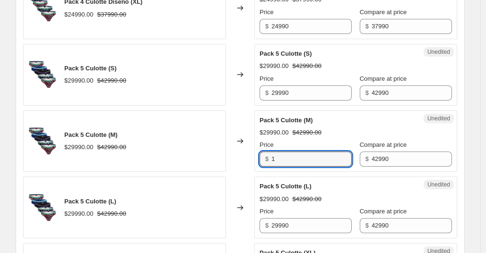
drag, startPoint x: 301, startPoint y: 159, endPoint x: 250, endPoint y: 159, distance: 51.1
click at [250, 159] on div "Pack 5 Culotte (M) $29990.00 $42990.00 Changed to Unedited Pack 5 Culotte (M) $…" at bounding box center [240, 142] width 434 height 62
type input "20990"
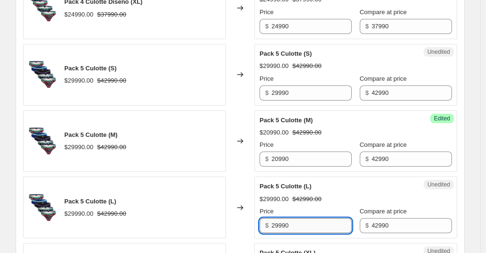
click at [307, 227] on input "29990" at bounding box center [311, 225] width 80 height 15
drag, startPoint x: 307, startPoint y: 227, endPoint x: 271, endPoint y: 227, distance: 36.4
click at [271, 227] on div "$ 29990" at bounding box center [306, 225] width 92 height 15
type input "20990"
click at [392, 196] on div "$29990.00 $42990.00" at bounding box center [356, 199] width 192 height 9
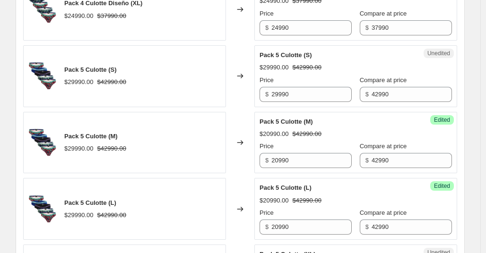
scroll to position [1080, 0]
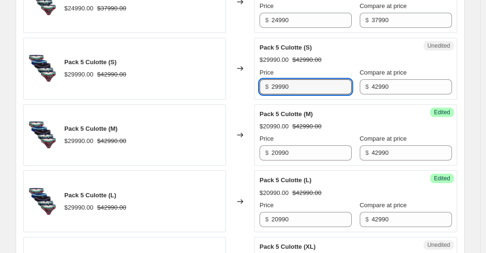
drag, startPoint x: 309, startPoint y: 89, endPoint x: 219, endPoint y: 83, distance: 90.0
click at [219, 83] on div "Pack 5 Culotte (S) $29990.00 $42990.00 Changed to Unedited Pack 5 Culotte (S) $…" at bounding box center [240, 69] width 434 height 62
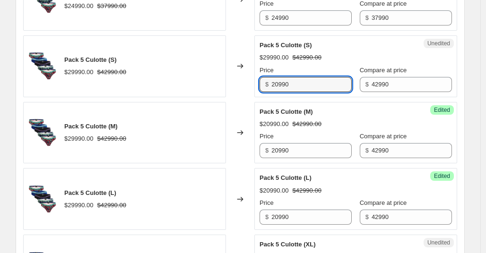
scroll to position [1197, 0]
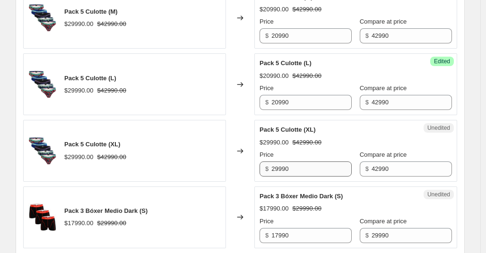
type input "20990"
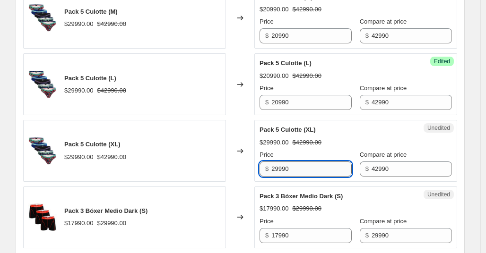
click at [315, 162] on input "29990" at bounding box center [311, 169] width 80 height 15
drag, startPoint x: 312, startPoint y: 169, endPoint x: 226, endPoint y: 170, distance: 86.1
click at [226, 170] on div "Pack 5 Culotte (XL) $29990.00 $42990.00 Changed to Unedited Pack 5 Culotte (XL)…" at bounding box center [240, 151] width 434 height 62
type input "20990"
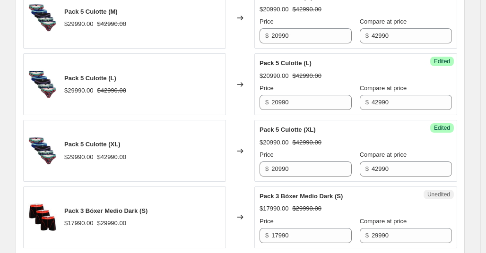
click at [447, 153] on div "Success Edited Pack 5 Culotte (XL) $20990.00 $42990.00 Price $ 20990 Compare at…" at bounding box center [355, 151] width 203 height 62
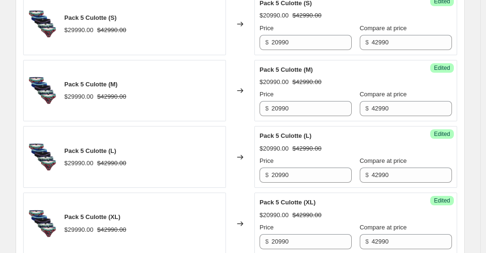
scroll to position [1120, 0]
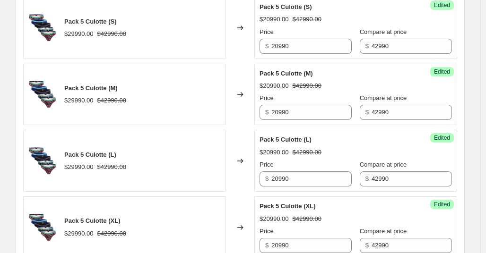
click at [401, 145] on div "Pack 5 Culotte (L) $20990.00 $42990.00 Price $ 20990 Compare at price $ 42990" at bounding box center [356, 161] width 192 height 52
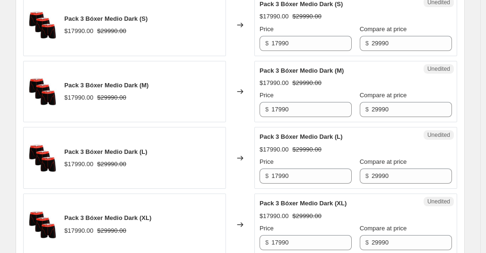
scroll to position [1386, 0]
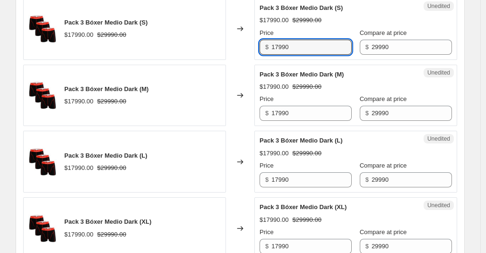
drag, startPoint x: 320, startPoint y: 47, endPoint x: 251, endPoint y: 45, distance: 68.6
click at [251, 45] on div "Pack 3 Bóxer Medio Dark (S) $17990.00 $29990.00 Changed to Unedited Pack 3 Bóxe…" at bounding box center [240, 29] width 434 height 62
type input "14990"
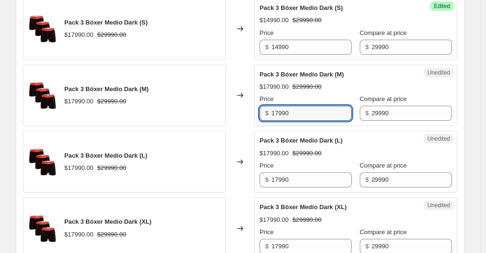
click at [227, 105] on div "Pack 3 Bóxer Medio Dark (M) $17990.00 $29990.00 Changed to Unedited Pack 3 Bóxe…" at bounding box center [240, 96] width 434 height 62
type input "14990"
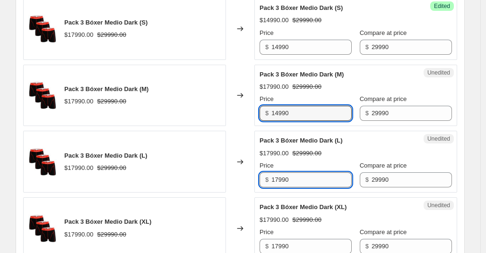
drag, startPoint x: 319, startPoint y: 184, endPoint x: 304, endPoint y: 176, distance: 17.3
click at [231, 171] on div "Pack 3 Bóxer Medio Dark (L) $17990.00 $29990.00 Changed to Unedited Pack 3 Bóxe…" at bounding box center [240, 162] width 434 height 62
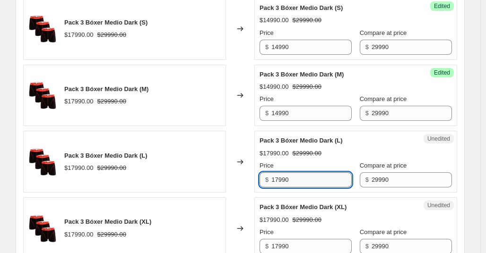
click at [308, 184] on input "17990" at bounding box center [311, 180] width 80 height 15
drag, startPoint x: 308, startPoint y: 182, endPoint x: 243, endPoint y: 171, distance: 66.6
click at [243, 171] on div "Pack 3 Bóxer Medio Dark (L) $17990.00 $29990.00 Changed to Unedited Pack 3 Bóxe…" at bounding box center [240, 162] width 434 height 62
type input "14990"
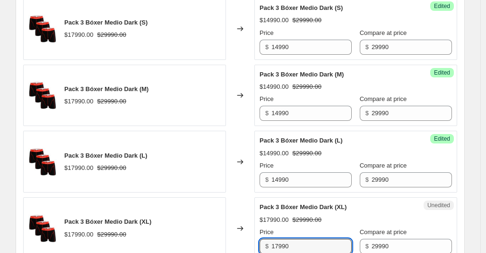
scroll to position [1390, 0]
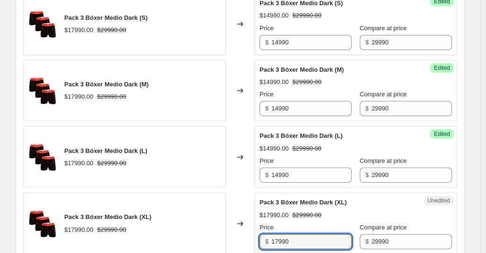
drag, startPoint x: 307, startPoint y: 248, endPoint x: 240, endPoint y: 242, distance: 67.4
click at [240, 242] on div "Pack 3 Bóxer Medio Dark (XL) $17990.00 $29990.00 Changed to Unedited Pack 3 Bóx…" at bounding box center [240, 224] width 434 height 62
type input "14990"
click at [417, 217] on div "$17990.00 $29990.00" at bounding box center [356, 215] width 192 height 9
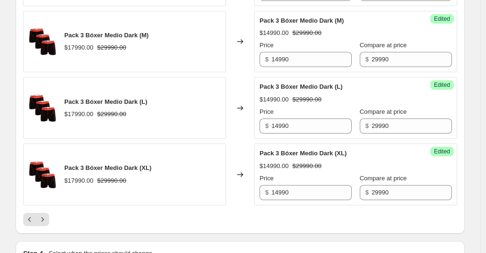
scroll to position [1436, 0]
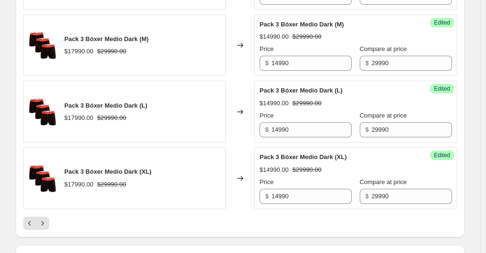
click at [218, 182] on div "Pack 3 Bóxer Medio Dark (XL) $17990.00 $29990.00" at bounding box center [124, 179] width 203 height 62
click at [44, 224] on icon "Next" at bounding box center [42, 223] width 9 height 9
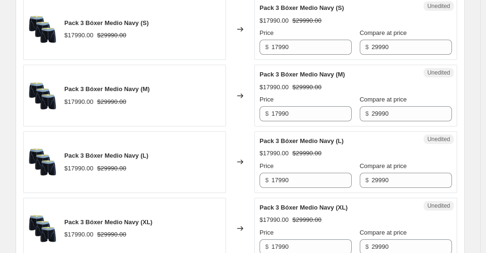
scroll to position [309, 0]
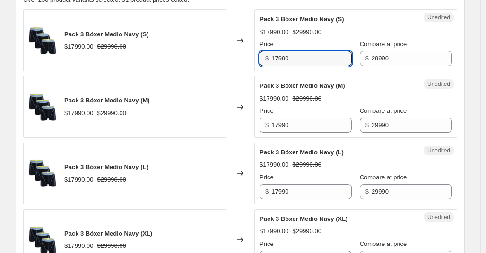
drag, startPoint x: 320, startPoint y: 60, endPoint x: 230, endPoint y: 55, distance: 90.5
click at [230, 55] on div "Pack 3 Bóxer Medio Navy (S) $17990.00 $29990.00 Changed to Unedited Pack 3 Bóxe…" at bounding box center [240, 40] width 434 height 62
drag, startPoint x: 311, startPoint y: 56, endPoint x: 192, endPoint y: 50, distance: 118.9
click at [192, 50] on div "Pack 3 Bóxer Medio Navy (S) $17990.00 $29990.00 Changed to Unedited Pack 3 Bóxe…" at bounding box center [240, 40] width 434 height 62
type input "14990"
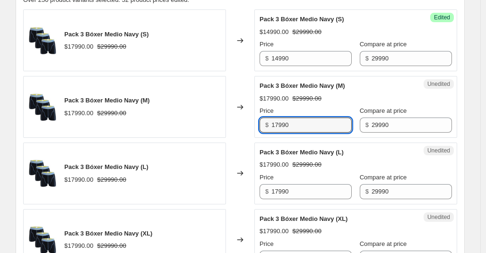
drag, startPoint x: 305, startPoint y: 128, endPoint x: 227, endPoint y: 124, distance: 77.7
click at [227, 124] on div "Pack 3 Bóxer Medio Navy (M) $17990.00 $29990.00 Changed to Unedited Pack 3 Bóxe…" at bounding box center [240, 107] width 434 height 62
paste input "4"
type input "14990"
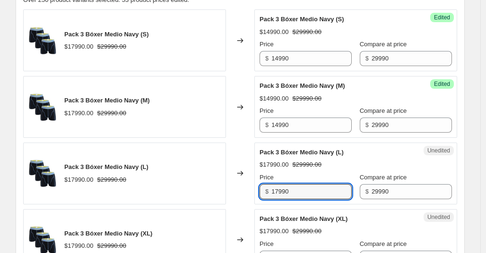
drag, startPoint x: 314, startPoint y: 193, endPoint x: 225, endPoint y: 194, distance: 88.9
click at [225, 194] on div "Pack 3 Bóxer Medio Navy (L) $17990.00 $29990.00 Changed to Unedited Pack 3 Bóxe…" at bounding box center [240, 174] width 434 height 62
paste input "4"
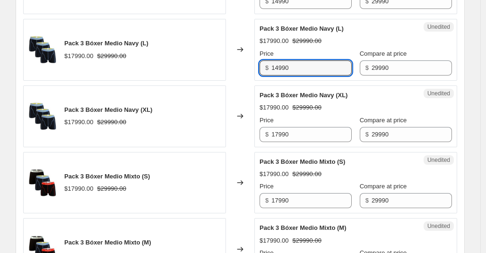
scroll to position [437, 0]
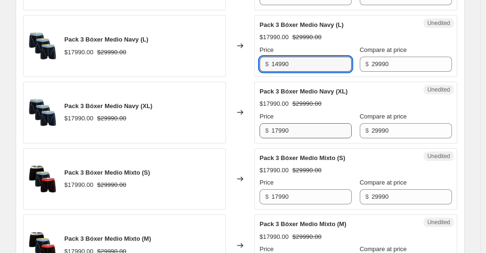
type input "14990"
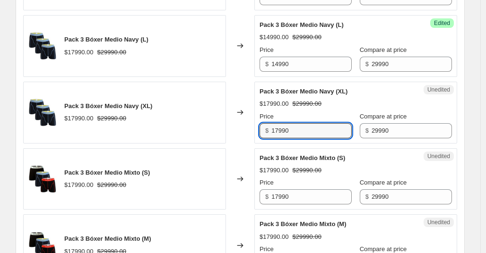
drag, startPoint x: 298, startPoint y: 131, endPoint x: 240, endPoint y: 131, distance: 58.2
click at [240, 131] on div "Pack 3 Bóxer Medio Navy (XL) $17990.00 $29990.00 Changed to Unedited Pack 3 Bóx…" at bounding box center [240, 113] width 434 height 62
paste input "4"
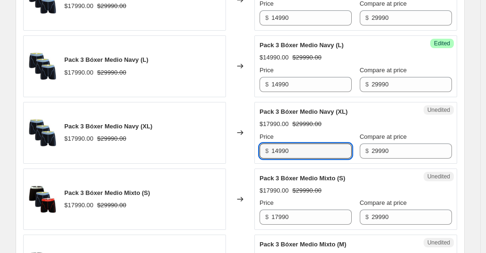
scroll to position [368, 0]
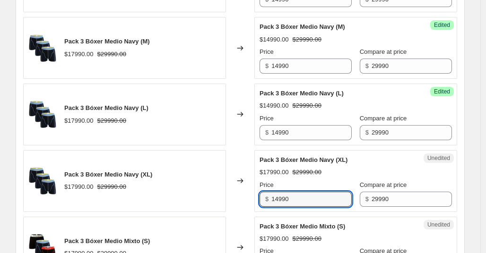
drag, startPoint x: 306, startPoint y: 197, endPoint x: 242, endPoint y: 202, distance: 64.5
click at [242, 202] on div "Pack 3 Bóxer Medio Navy (XL) $17990.00 $29990.00 Changed to Unedited Pack 3 Bóx…" at bounding box center [240, 181] width 434 height 62
type input "14990"
click at [380, 178] on div "Pack 3 Bóxer Medio Navy (XL) $17990.00 $29990.00 Price $ 14990 Compare at price…" at bounding box center [356, 182] width 192 height 52
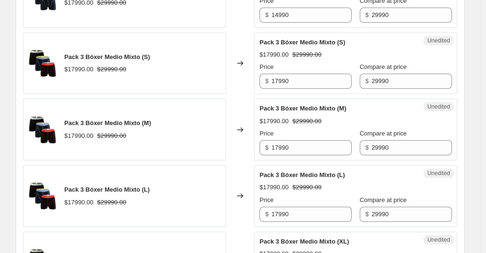
scroll to position [556, 0]
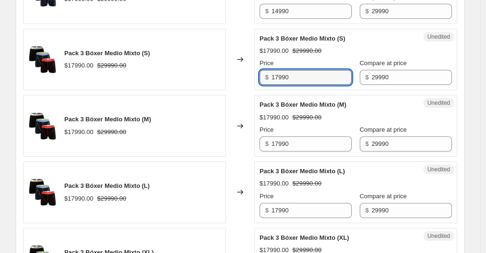
drag, startPoint x: 308, startPoint y: 77, endPoint x: 246, endPoint y: 77, distance: 62.0
click at [246, 77] on div "Pack 3 Bóxer Medio Mixto (S) $17990.00 $29990.00 Changed to Unedited Pack 3 Bóx…" at bounding box center [240, 60] width 434 height 62
paste input "4"
type input "14990"
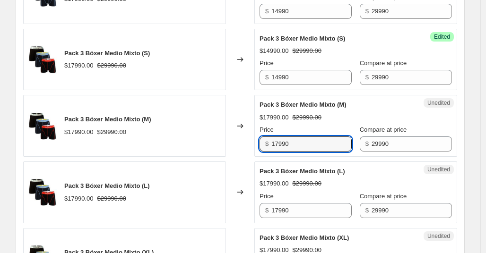
drag, startPoint x: 322, startPoint y: 148, endPoint x: 238, endPoint y: 143, distance: 83.9
click at [238, 143] on div "Pack 3 Bóxer Medio Mixto (M) $17990.00 $29990.00 Changed to Unedited Pack 3 Bóx…" at bounding box center [240, 126] width 434 height 62
paste input "4"
type input "14990"
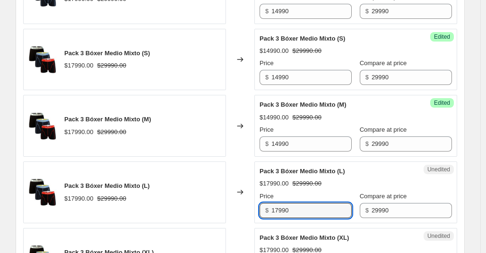
drag, startPoint x: 313, startPoint y: 212, endPoint x: 254, endPoint y: 210, distance: 58.7
click at [254, 210] on div "Pack 3 Bóxer Medio Mixto (L) $17990.00 $29990.00 Changed to Unedited Pack 3 Bóx…" at bounding box center [240, 193] width 434 height 62
paste input "4"
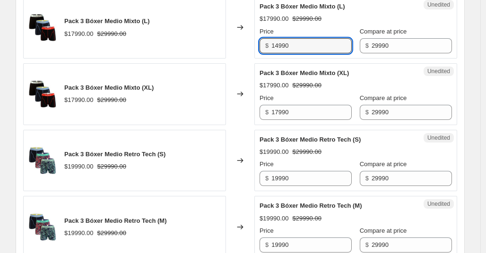
scroll to position [725, 0]
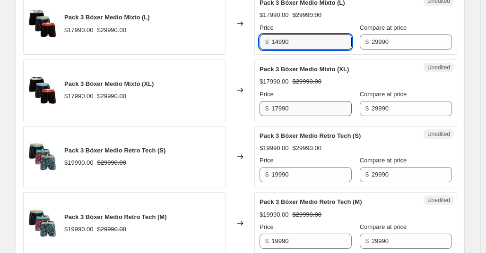
type input "14990"
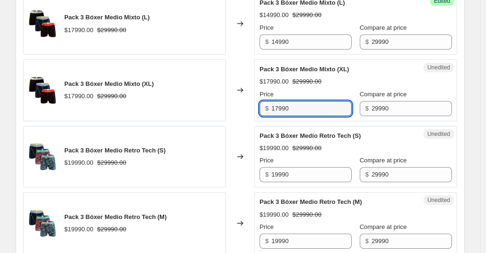
drag, startPoint x: 306, startPoint y: 108, endPoint x: 237, endPoint y: 109, distance: 69.5
click at [237, 109] on div "Pack 3 Bóxer Medio Mixto (XL) $17990.00 $29990.00 Changed to Unedited Pack 3 Bó…" at bounding box center [240, 91] width 434 height 62
paste input "4"
type input "14990"
click at [341, 142] on div "Pack 3 Bóxer Medio Retro Tech (S) $19990.00 $29990.00 Price $ 19990 Compare at …" at bounding box center [356, 157] width 192 height 52
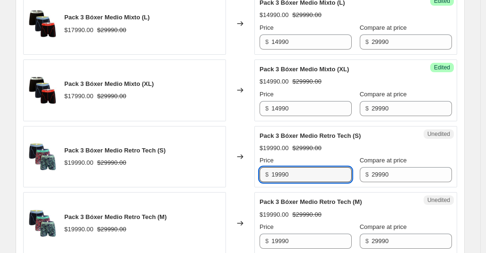
drag, startPoint x: 318, startPoint y: 177, endPoint x: 246, endPoint y: 181, distance: 71.5
click at [246, 181] on div "Pack 3 Bóxer Medio Retro Tech (S) $19990.00 $29990.00 Changed to Unedited Pack …" at bounding box center [240, 157] width 434 height 62
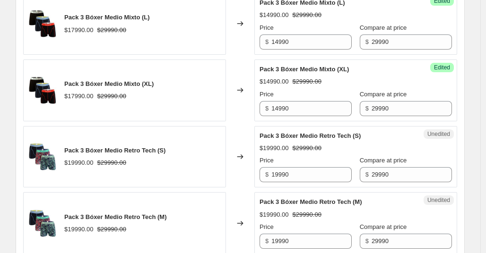
click at [249, 180] on div "Changed to" at bounding box center [240, 157] width 28 height 62
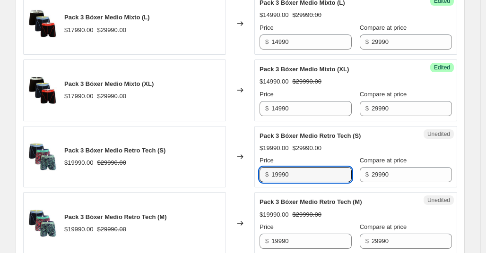
drag, startPoint x: 308, startPoint y: 174, endPoint x: 266, endPoint y: 173, distance: 42.1
click at [266, 173] on div "$ 19990" at bounding box center [306, 174] width 92 height 15
paste input "4"
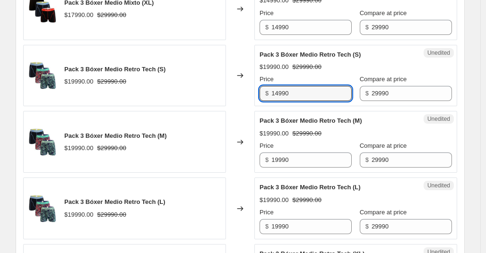
scroll to position [803, 0]
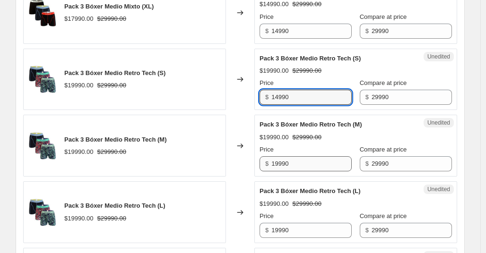
type input "14990"
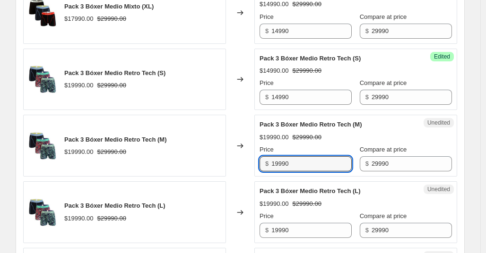
drag, startPoint x: 302, startPoint y: 163, endPoint x: 259, endPoint y: 158, distance: 43.3
click at [259, 158] on div "Unedited Pack 3 Bóxer Medio Retro Tech (M) $19990.00 $29990.00 Price $ 19990 Co…" at bounding box center [355, 146] width 203 height 62
paste input "4"
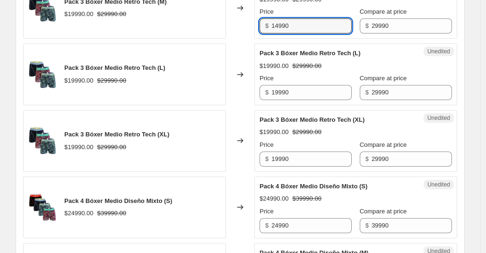
scroll to position [967, 0]
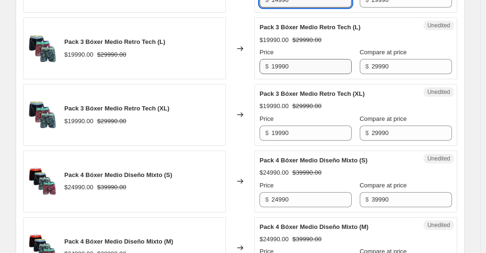
type input "14990"
click at [316, 65] on input "19990" at bounding box center [311, 66] width 80 height 15
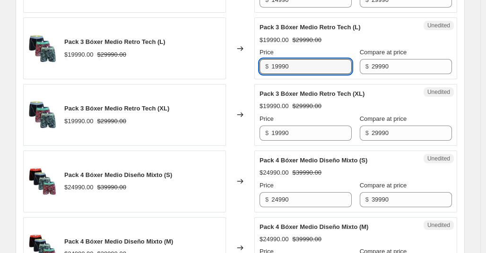
drag, startPoint x: 316, startPoint y: 65, endPoint x: 232, endPoint y: 62, distance: 84.2
click at [232, 62] on div "Pack 3 Bóxer Medio Retro Tech (L) $19990.00 $29990.00 Changed to Unedited Pack …" at bounding box center [240, 48] width 434 height 62
paste input "4"
type input "14990"
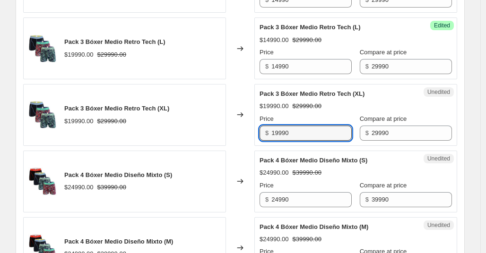
drag, startPoint x: 308, startPoint y: 135, endPoint x: 249, endPoint y: 135, distance: 59.1
click at [249, 135] on div "Pack 3 Bóxer Medio Retro Tech (XL) $19990.00 $29990.00 Changed to Unedited Pack…" at bounding box center [240, 115] width 434 height 62
paste input "4"
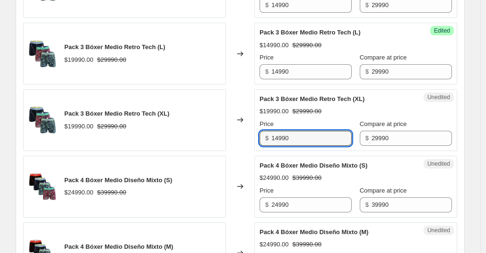
scroll to position [969, 0]
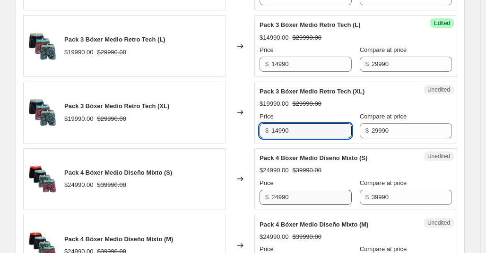
type input "14990"
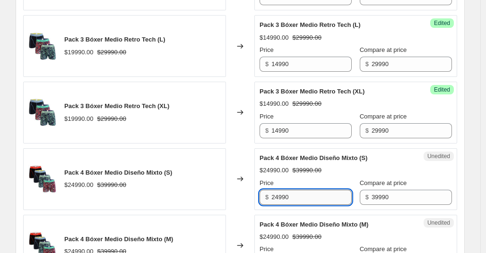
click at [316, 193] on input "24990" at bounding box center [311, 197] width 80 height 15
drag, startPoint x: 311, startPoint y: 199, endPoint x: 254, endPoint y: 197, distance: 56.8
click at [254, 197] on div "Pack 4 Bóxer Medio Diseño Mixto (S) $24990.00 $39990.00 Changed to Unedited Pac…" at bounding box center [240, 179] width 434 height 62
click at [307, 200] on input "24990" at bounding box center [311, 197] width 80 height 15
drag, startPoint x: 307, startPoint y: 200, endPoint x: 250, endPoint y: 193, distance: 57.2
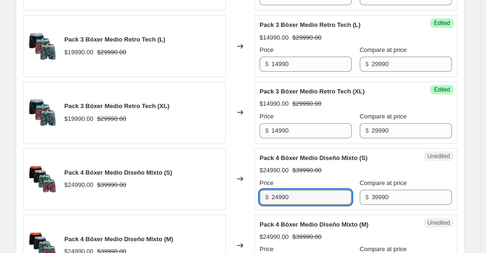
click at [250, 193] on div "Pack 4 Bóxer Medio Diseño Mixto (S) $24990.00 $39990.00 Changed to Unedited Pac…" at bounding box center [240, 179] width 434 height 62
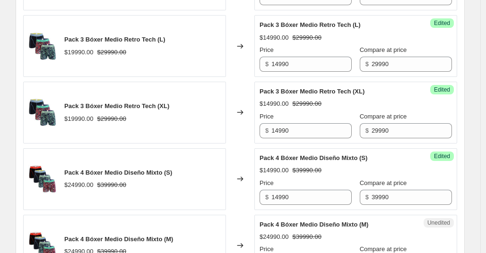
click at [418, 162] on div "Pack 4 Bóxer Medio Diseño Mixto (S) $14990.00 $39990.00 Price $ 14990 Compare a…" at bounding box center [356, 180] width 192 height 52
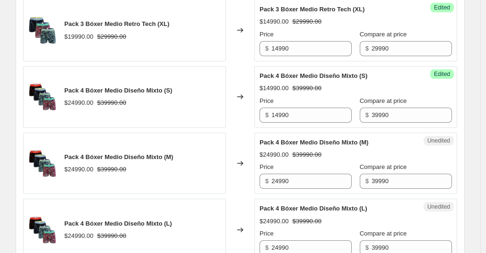
scroll to position [1066, 0]
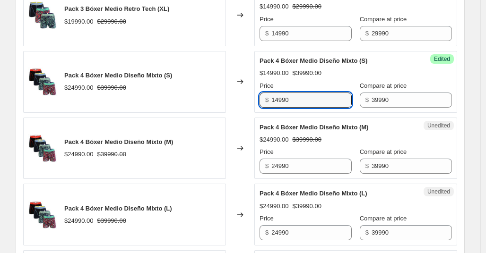
drag, startPoint x: 307, startPoint y: 99, endPoint x: 230, endPoint y: 99, distance: 77.6
click at [230, 99] on div "Pack 4 Bóxer Medio Diseño Mixto (S) $24990.00 $39990.00 Changed to Success Edit…" at bounding box center [240, 82] width 434 height 62
type input "19990"
click at [306, 147] on div "Pack 4 Bóxer Medio Diseño Mixto (M) $24990.00 $39990.00 Price $ 24990 Compare a…" at bounding box center [356, 149] width 192 height 52
drag, startPoint x: 313, startPoint y: 97, endPoint x: 252, endPoint y: 99, distance: 61.5
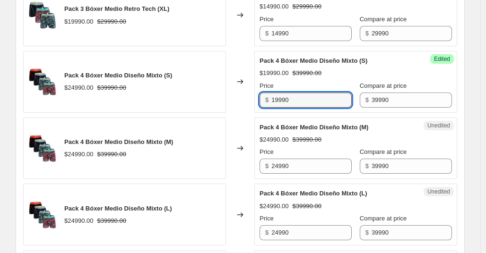
click at [252, 99] on div "Pack 4 Bóxer Medio Diseño Mixto (S) $24990.00 $39990.00 Changed to Success Edit…" at bounding box center [240, 82] width 434 height 62
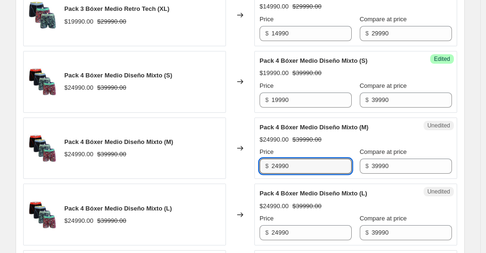
drag, startPoint x: 332, startPoint y: 170, endPoint x: 253, endPoint y: 159, distance: 79.7
click at [253, 159] on div "Pack 4 Bóxer Medio Diseño Mixto (M) $24990.00 $39990.00 Changed to Unedited Pac…" at bounding box center [240, 149] width 434 height 62
paste input "19"
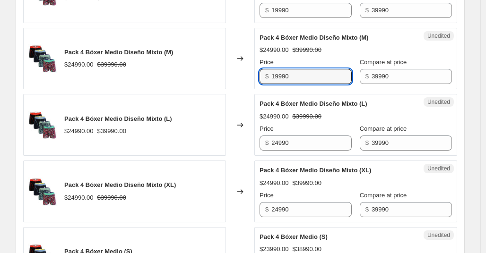
scroll to position [1234, 0]
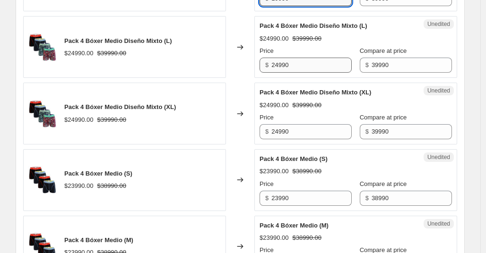
type input "19990"
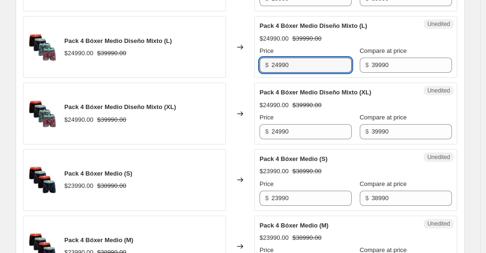
drag, startPoint x: 306, startPoint y: 64, endPoint x: 244, endPoint y: 63, distance: 62.9
click at [244, 63] on div "Pack 4 Bóxer Medio Diseño Mixto (L) $24990.00 $39990.00 Changed to Unedited Pac…" at bounding box center [240, 47] width 434 height 62
paste input "19"
type input "19990"
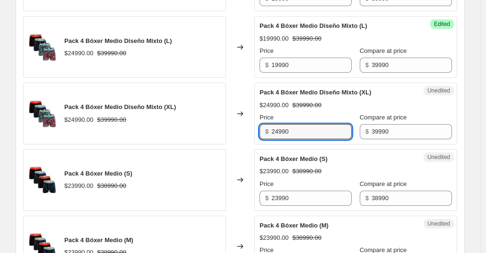
drag, startPoint x: 311, startPoint y: 129, endPoint x: 264, endPoint y: 130, distance: 46.4
click at [264, 130] on div "$ 24990" at bounding box center [306, 131] width 92 height 15
paste input "19"
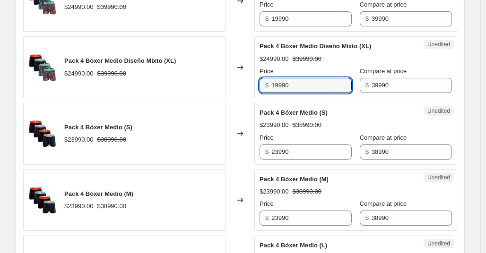
scroll to position [1273, 0]
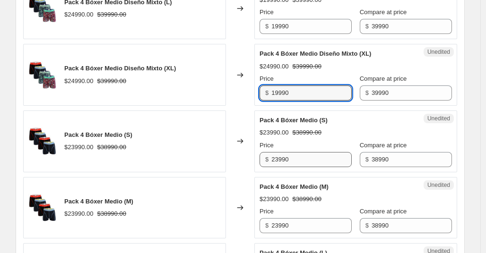
type input "19990"
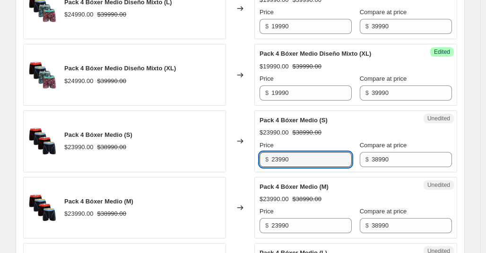
drag, startPoint x: 305, startPoint y: 159, endPoint x: 255, endPoint y: 158, distance: 49.7
click at [255, 158] on div "Pack 4 Bóxer Medio (S) $23990.00 $38990.00 Changed to Unedited Pack 4 Bóxer Med…" at bounding box center [240, 142] width 434 height 62
drag, startPoint x: 322, startPoint y: 161, endPoint x: 251, endPoint y: 161, distance: 70.5
click at [251, 161] on div "Pack 4 Bóxer Medio (S) $23990.00 $38990.00 Changed to Unedited Pack 4 Bóxer Med…" at bounding box center [240, 142] width 434 height 62
type input "18990"
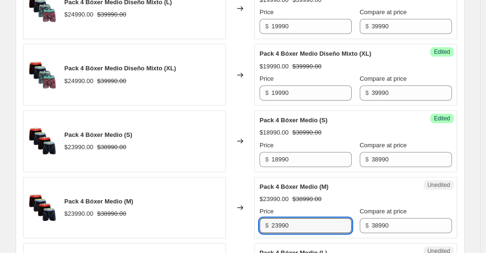
drag, startPoint x: 320, startPoint y: 222, endPoint x: 264, endPoint y: 225, distance: 55.4
click at [264, 224] on div "$ 23990" at bounding box center [306, 225] width 92 height 15
paste input "18"
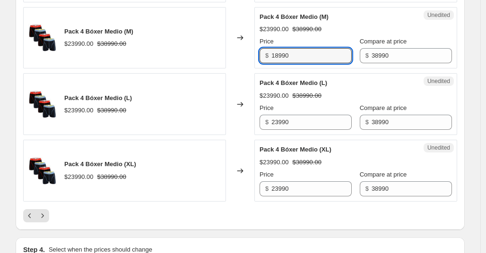
scroll to position [1462, 0]
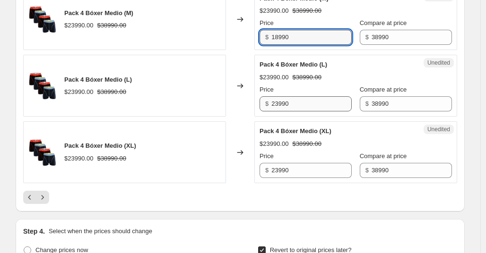
type input "18990"
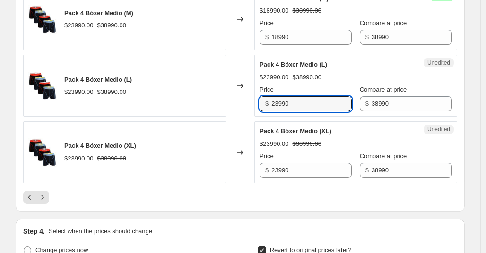
drag, startPoint x: 312, startPoint y: 103, endPoint x: 244, endPoint y: 101, distance: 67.7
click at [244, 101] on div "Pack 4 Bóxer Medio (L) $23990.00 $38990.00 Changed to Unedited Pack 4 Bóxer Med…" at bounding box center [240, 86] width 434 height 62
paste input "18"
type input "18990"
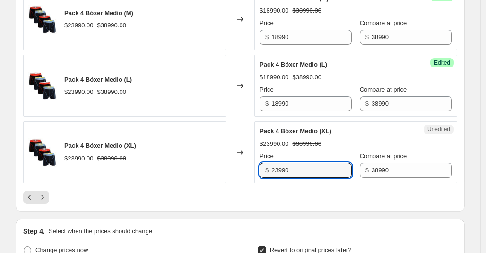
drag, startPoint x: 315, startPoint y: 168, endPoint x: 255, endPoint y: 168, distance: 59.6
click at [255, 168] on div "Pack 4 Bóxer Medio (XL) $23990.00 $38990.00 Changed to Unedited Pack 4 Bóxer Me…" at bounding box center [240, 153] width 434 height 62
paste input "18"
type input "18990"
click at [349, 140] on div "$23990.00 $38990.00" at bounding box center [356, 144] width 192 height 9
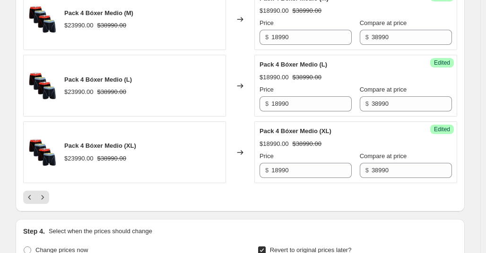
click at [175, 199] on div at bounding box center [240, 197] width 434 height 13
click at [44, 199] on icon "Next" at bounding box center [42, 197] width 9 height 9
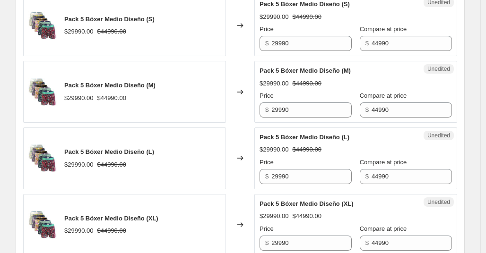
scroll to position [335, 0]
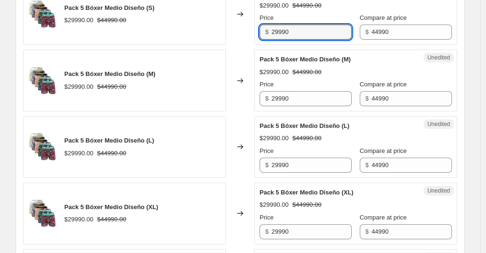
drag, startPoint x: 306, startPoint y: 30, endPoint x: 262, endPoint y: 31, distance: 43.0
click at [262, 31] on div "$ 29990" at bounding box center [306, 32] width 92 height 15
drag, startPoint x: 313, startPoint y: 34, endPoint x: 270, endPoint y: 30, distance: 43.2
click at [270, 30] on div "$ 22990" at bounding box center [306, 32] width 92 height 15
type input "22990"
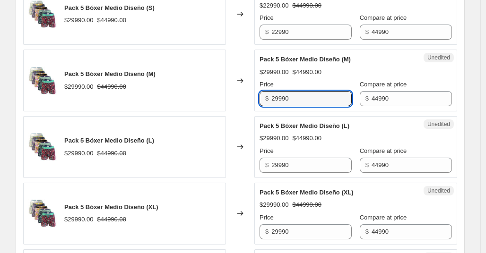
drag, startPoint x: 320, startPoint y: 103, endPoint x: 254, endPoint y: 98, distance: 65.9
click at [254, 98] on div "Pack 5 Bóxer Medio Diseño (M) $29990.00 $44990.00 Changed to Unedited Pack 5 Bó…" at bounding box center [240, 81] width 434 height 62
paste input "2"
type input "22990"
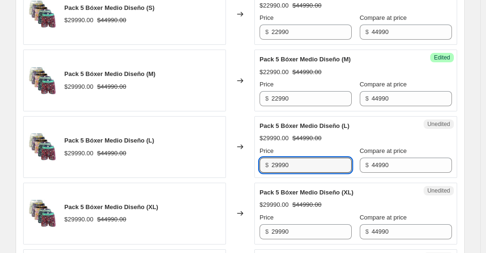
drag, startPoint x: 308, startPoint y: 166, endPoint x: 250, endPoint y: 161, distance: 58.9
click at [250, 161] on div "Pack 5 Bóxer Medio Diseño (L) $29990.00 $44990.00 Changed to Unedited Pack 5 Bó…" at bounding box center [240, 147] width 434 height 62
paste input "2"
type input "22990"
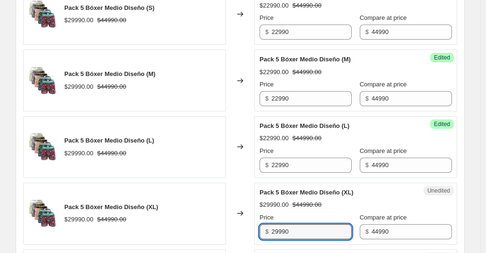
drag, startPoint x: 310, startPoint y: 235, endPoint x: 252, endPoint y: 227, distance: 58.1
click at [252, 227] on div "Pack 5 Bóxer Medio Diseño (XL) $29990.00 $44990.00 Changed to Unedited Pack 5 B…" at bounding box center [240, 214] width 434 height 62
paste input "2"
type input "22990"
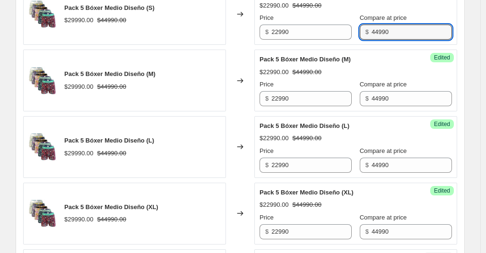
drag, startPoint x: 394, startPoint y: 34, endPoint x: 351, endPoint y: 30, distance: 42.7
click at [351, 30] on div "Price $ 22990 Compare at price $ 44990" at bounding box center [356, 26] width 192 height 26
drag, startPoint x: 410, startPoint y: 31, endPoint x: 335, endPoint y: 31, distance: 74.2
click at [335, 31] on div "Price $ 22990 Compare at price $ 45990" at bounding box center [356, 26] width 192 height 26
type input "45990"
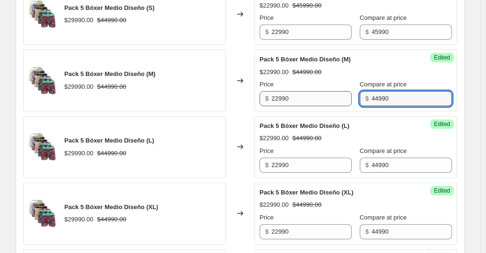
drag, startPoint x: 410, startPoint y: 98, endPoint x: 331, endPoint y: 100, distance: 79.0
click at [331, 100] on div "Price $ 22990 Compare at price $ 44990" at bounding box center [356, 93] width 192 height 26
paste input "5"
type input "45990"
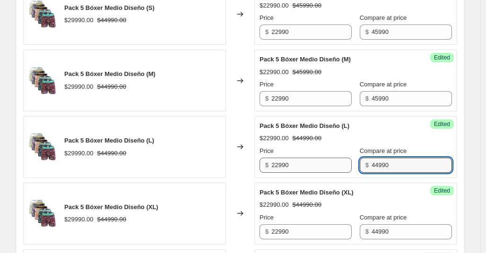
drag, startPoint x: 414, startPoint y: 170, endPoint x: 343, endPoint y: 161, distance: 72.0
click at [343, 161] on div "Price $ 22990 Compare at price $ 44990" at bounding box center [356, 160] width 192 height 26
paste input "5"
type input "45990"
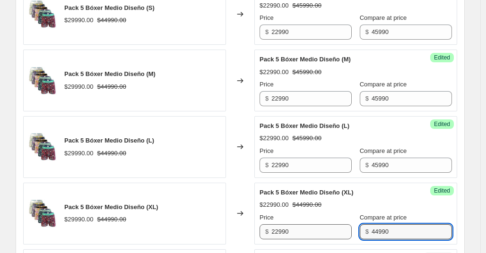
drag, startPoint x: 393, startPoint y: 233, endPoint x: 342, endPoint y: 230, distance: 51.6
click at [342, 230] on div "Price $ 22990 Compare at price $ 44990" at bounding box center [356, 226] width 192 height 26
paste input "5"
type input "45990"
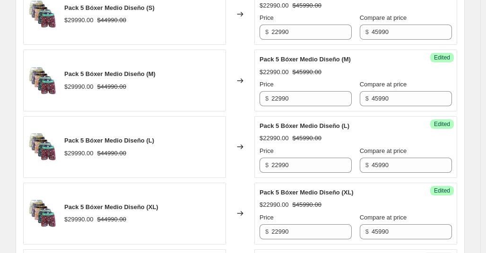
click at [412, 207] on div "$22990.00 $45990.00" at bounding box center [356, 205] width 192 height 9
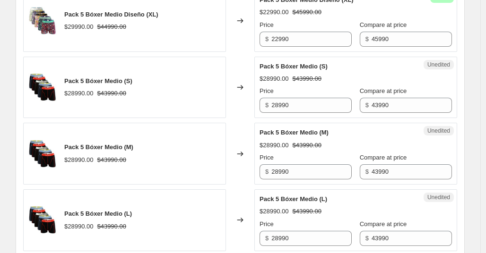
scroll to position [532, 0]
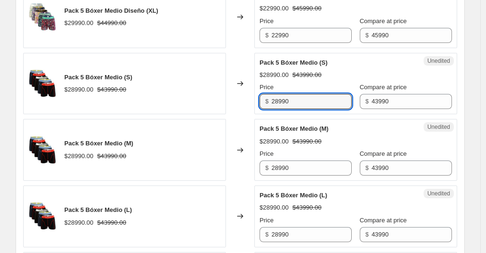
drag, startPoint x: 314, startPoint y: 104, endPoint x: 239, endPoint y: 102, distance: 74.3
click at [239, 102] on div "Pack 5 Bóxer Medio (S) $28990.00 $43990.00 Changed to Unedited Pack 5 Bóxer Med…" at bounding box center [240, 84] width 434 height 62
type input "21990"
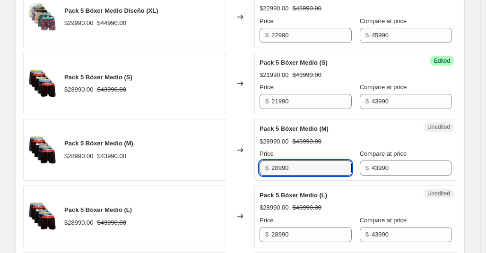
drag, startPoint x: 307, startPoint y: 174, endPoint x: 249, endPoint y: 167, distance: 58.5
click at [249, 167] on div "Pack 5 Bóxer Medio (M) $28990.00 $43990.00 Changed to Unedited Pack 5 Bóxer Med…" at bounding box center [240, 150] width 434 height 62
type input "21990"
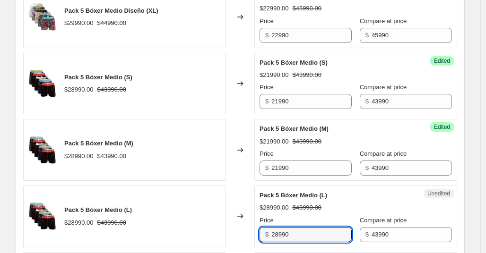
drag, startPoint x: 314, startPoint y: 238, endPoint x: 234, endPoint y: 232, distance: 80.1
click at [234, 232] on div "Pack 5 Bóxer Medio (L) $28990.00 $43990.00 Changed to Unedited Pack 5 Bóxer Med…" at bounding box center [240, 217] width 434 height 62
type input "21990"
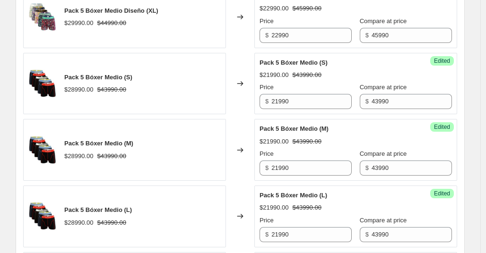
click at [451, 162] on div "Success Edited Pack 5 Bóxer Medio (M) $21990.00 $43990.00 Price $ 21990 Compare…" at bounding box center [355, 150] width 203 height 62
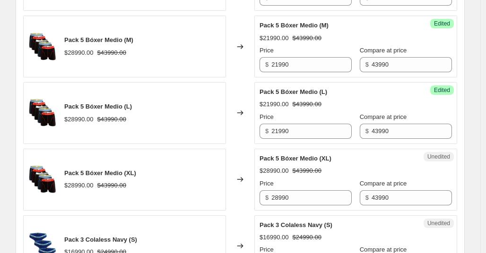
scroll to position [661, 0]
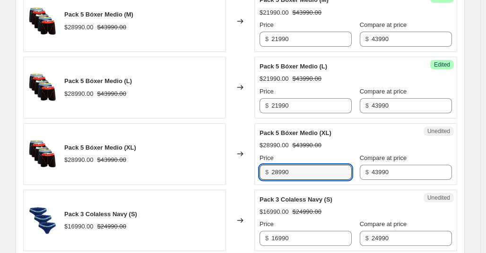
drag, startPoint x: 316, startPoint y: 177, endPoint x: 253, endPoint y: 166, distance: 64.7
click at [253, 166] on div "Pack 5 Bóxer Medio (XL) $28990.00 $43990.00 Changed to Unedited Pack 5 Bóxer Me…" at bounding box center [240, 154] width 434 height 62
type input "21990"
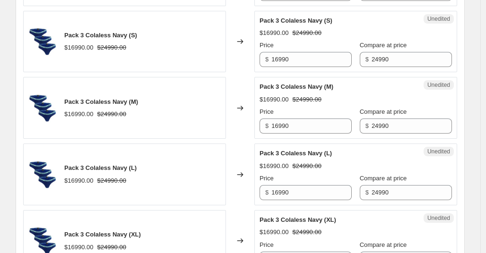
scroll to position [844, 0]
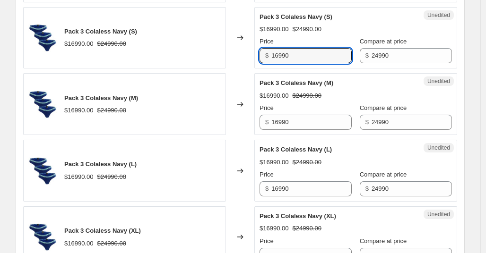
drag, startPoint x: 306, startPoint y: 54, endPoint x: 216, endPoint y: 47, distance: 91.1
click at [216, 47] on div "Pack 3 Colaless Navy (S) $16990.00 $24990.00 Changed to Unedited Pack 3 Colales…" at bounding box center [240, 38] width 434 height 62
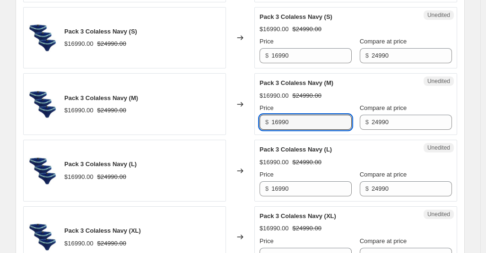
drag, startPoint x: 310, startPoint y: 120, endPoint x: 253, endPoint y: 119, distance: 56.8
click at [253, 119] on div "Pack 3 Colaless Navy (M) $16990.00 $24990.00 Changed to Unedited Pack 3 Colales…" at bounding box center [240, 104] width 434 height 62
type input "12490"
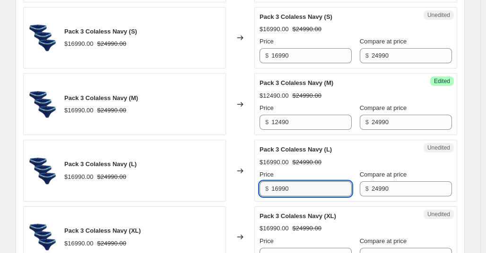
click at [312, 190] on input "16990" at bounding box center [311, 189] width 80 height 15
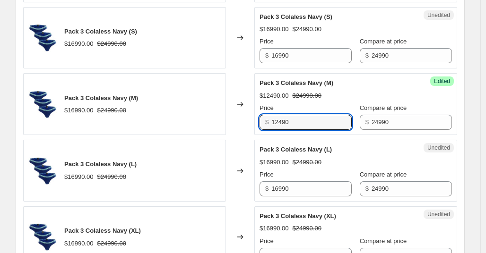
drag, startPoint x: 305, startPoint y: 122, endPoint x: 245, endPoint y: 122, distance: 59.6
click at [245, 122] on div "Pack 3 Colaless Navy (M) $16990.00 $24990.00 Changed to Success Edited Pack 3 C…" at bounding box center [240, 104] width 434 height 62
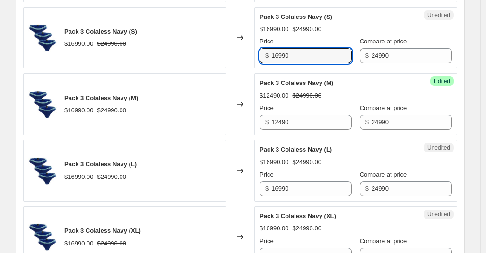
drag, startPoint x: 314, startPoint y: 59, endPoint x: 257, endPoint y: 51, distance: 57.4
click at [257, 51] on div "Unedited Pack 3 Colaless Navy (S) $16990.00 $24990.00 Price $ 16990 Compare at …" at bounding box center [355, 38] width 203 height 62
paste input "24"
type input "12490"
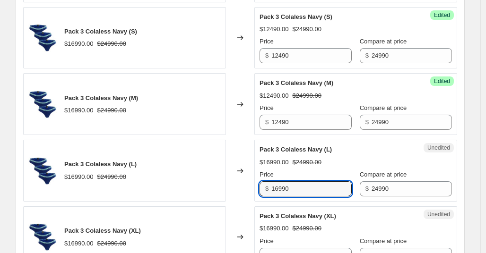
drag, startPoint x: 304, startPoint y: 193, endPoint x: 233, endPoint y: 177, distance: 72.7
click at [233, 177] on div "Pack 3 Colaless Navy (L) $16990.00 $24990.00 Changed to Unedited Pack 3 Colales…" at bounding box center [240, 171] width 434 height 62
paste input "24"
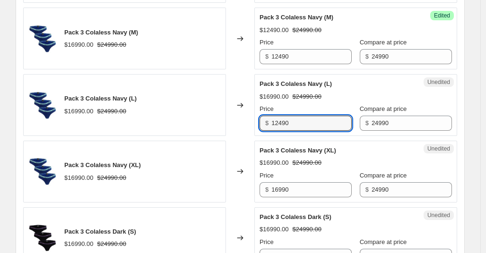
scroll to position [958, 0]
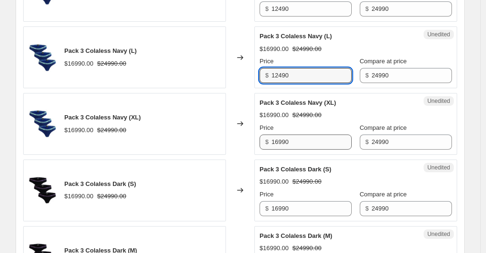
type input "12490"
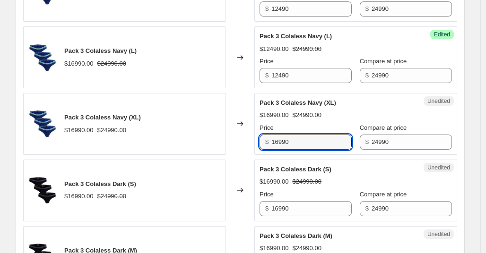
drag, startPoint x: 302, startPoint y: 144, endPoint x: 253, endPoint y: 134, distance: 49.7
click at [253, 134] on div "Pack 3 Colaless Navy (XL) $16990.00 $24990.00 Changed to Unedited Pack 3 Colale…" at bounding box center [240, 124] width 434 height 62
paste input "24"
type input "12490"
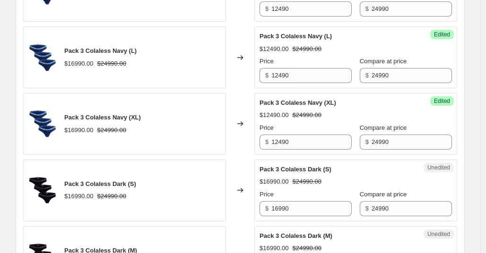
click at [368, 167] on div "Pack 3 Colaless Dark (S)" at bounding box center [337, 169] width 155 height 9
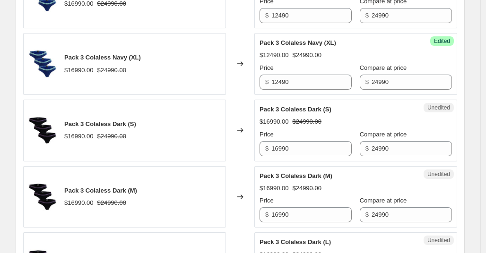
scroll to position [1040, 0]
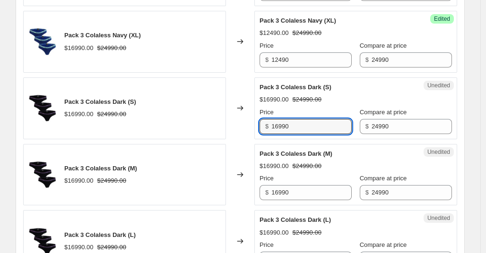
drag, startPoint x: 323, startPoint y: 126, endPoint x: 233, endPoint y: 129, distance: 90.4
click at [233, 129] on div "Pack 3 Colaless Dark (S) $16990.00 $24990.00 Changed to Unedited Pack 3 Colales…" at bounding box center [240, 109] width 434 height 62
paste input "24"
type input "12490"
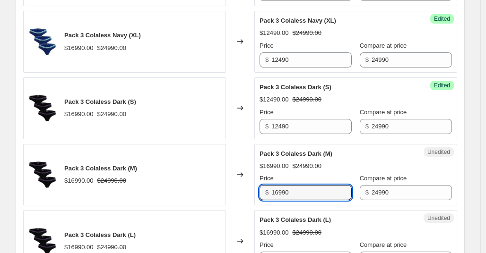
drag, startPoint x: 311, startPoint y: 197, endPoint x: 257, endPoint y: 188, distance: 54.7
click at [257, 188] on div "Unedited Pack 3 Colaless Dark (M) $16990.00 $24990.00 Price $ 16990 Compare at …" at bounding box center [355, 175] width 203 height 62
paste input "24"
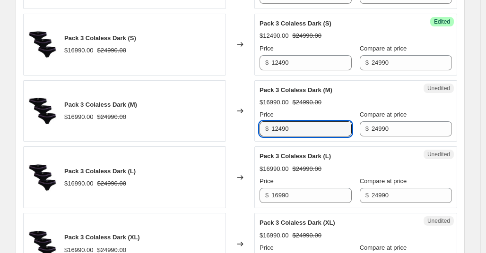
scroll to position [1100, 0]
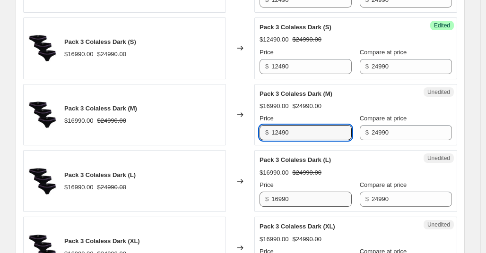
type input "12490"
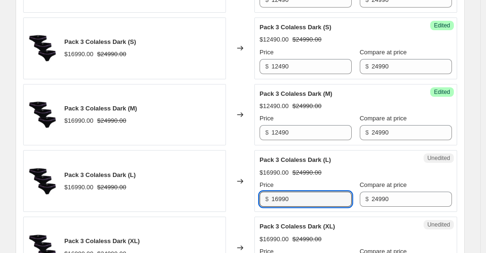
drag, startPoint x: 305, startPoint y: 200, endPoint x: 263, endPoint y: 198, distance: 41.7
click at [263, 198] on div "$ 16990" at bounding box center [306, 199] width 92 height 15
paste input "24"
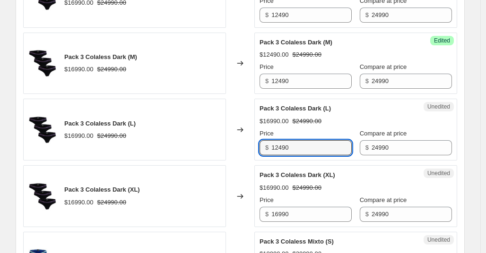
scroll to position [1155, 0]
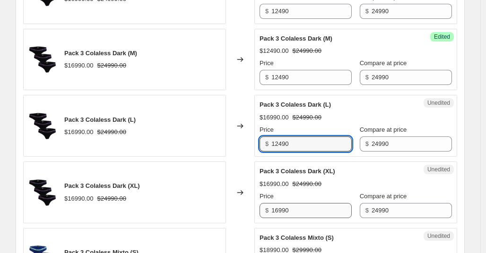
type input "12490"
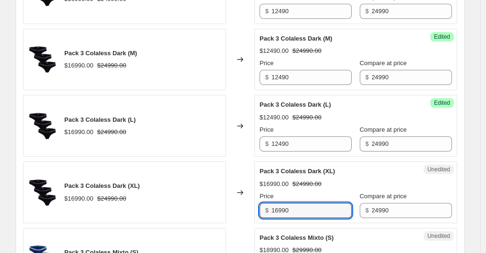
drag, startPoint x: 321, startPoint y: 212, endPoint x: 243, endPoint y: 211, distance: 78.0
click at [243, 211] on div "Pack 3 Colaless Dark (XL) $16990.00 $24990.00 Changed to Unedited Pack 3 Colale…" at bounding box center [240, 193] width 434 height 62
paste input "24"
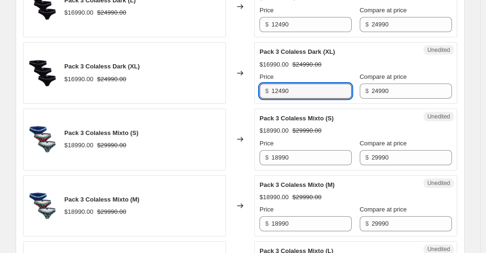
scroll to position [1260, 0]
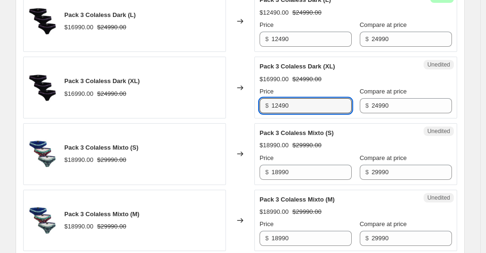
type input "16990"
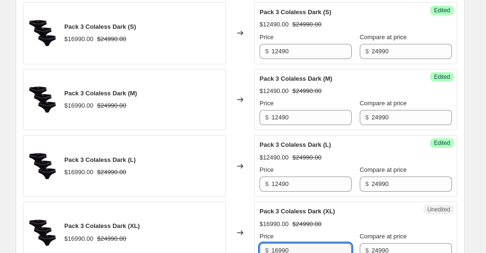
scroll to position [1108, 0]
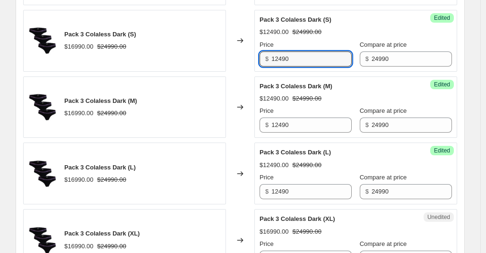
drag, startPoint x: 313, startPoint y: 63, endPoint x: 234, endPoint y: 51, distance: 79.9
click at [234, 51] on div "Pack 3 Colaless Dark (S) $16990.00 $24990.00 Changed to Success Edited Pack 3 C…" at bounding box center [240, 41] width 434 height 62
type input "16990"
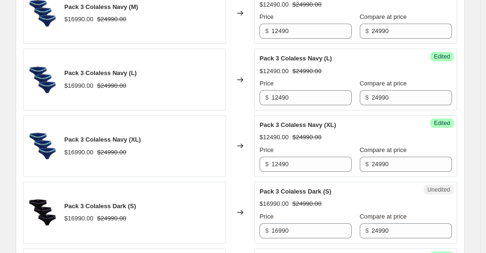
scroll to position [925, 0]
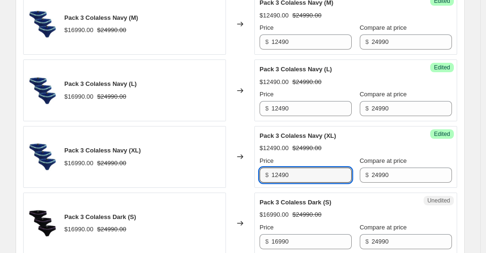
drag, startPoint x: 305, startPoint y: 175, endPoint x: 229, endPoint y: 174, distance: 76.2
click at [229, 174] on div "Pack 3 Colaless Navy (XL) $16990.00 $24990.00 Changed to Success Edited Pack 3 …" at bounding box center [240, 157] width 434 height 62
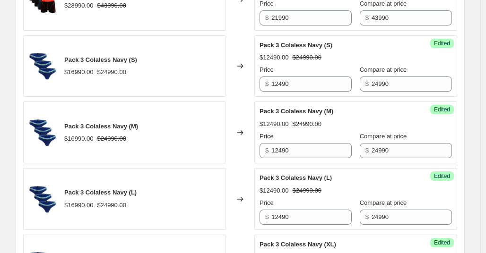
scroll to position [794, 0]
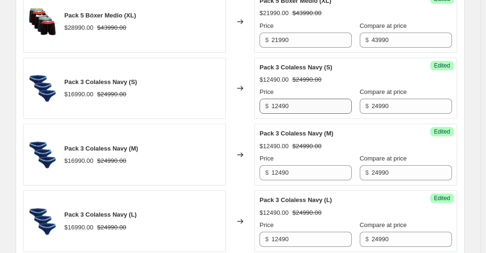
type input "16990"
drag, startPoint x: 311, startPoint y: 104, endPoint x: 237, endPoint y: 91, distance: 75.3
click at [237, 91] on div "Pack 3 Colaless Navy (S) $16990.00 $24990.00 Changed to Success Edited Pack 3 C…" at bounding box center [240, 89] width 434 height 62
type input "16990"
click at [294, 156] on div "Price" at bounding box center [306, 158] width 92 height 9
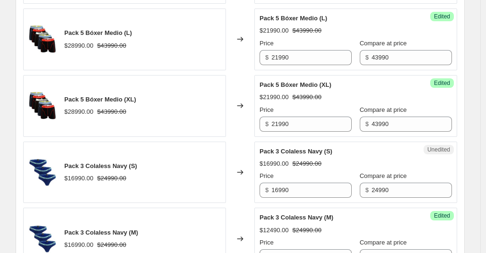
scroll to position [706, 0]
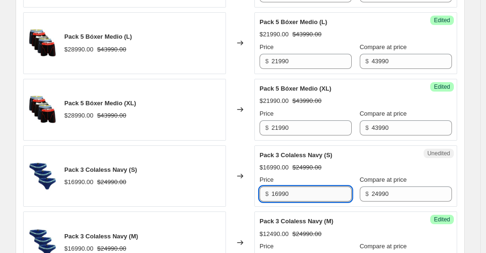
click at [322, 191] on input "16990" at bounding box center [311, 194] width 80 height 15
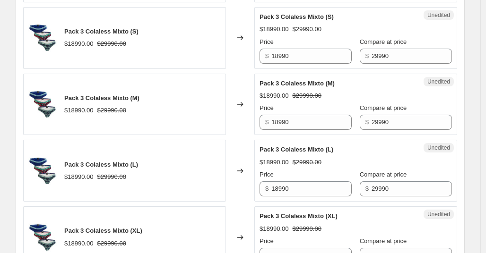
scroll to position [1391, 0]
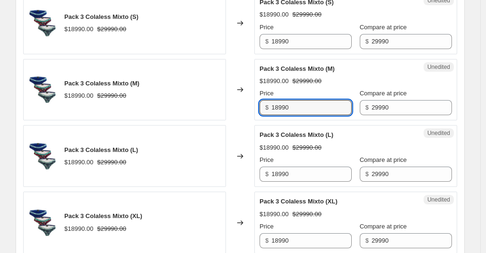
drag, startPoint x: 307, startPoint y: 110, endPoint x: 226, endPoint y: 109, distance: 81.3
click at [226, 109] on div "Pack 3 Colaless Mixto (M) $18990.00 $29990.00 Changed to Unedited Pack 3 Colale…" at bounding box center [240, 90] width 434 height 62
type input "14990"
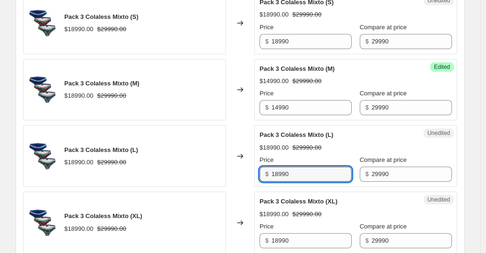
drag, startPoint x: 325, startPoint y: 180, endPoint x: 250, endPoint y: 171, distance: 76.2
click at [250, 171] on div "Pack 3 Colaless Mixto (L) $18990.00 $29990.00 Changed to Unedited Pack 3 Colale…" at bounding box center [240, 156] width 434 height 62
type input "14990"
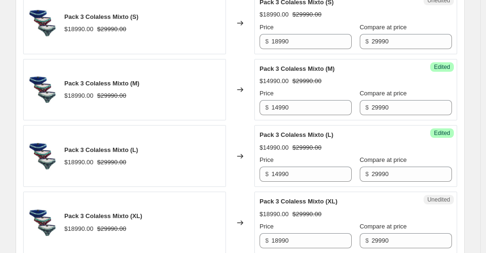
click at [225, 170] on div "Pack 3 Colaless Mixto (L) $18990.00 $29990.00" at bounding box center [124, 156] width 203 height 62
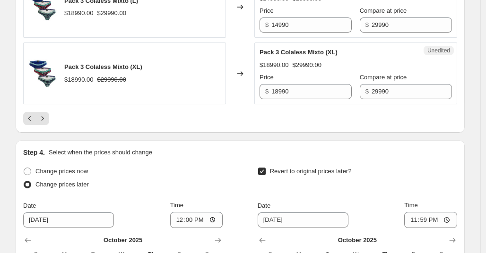
scroll to position [1552, 0]
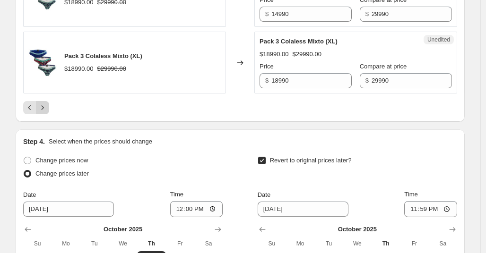
click at [47, 105] on icon "Next" at bounding box center [42, 107] width 9 height 9
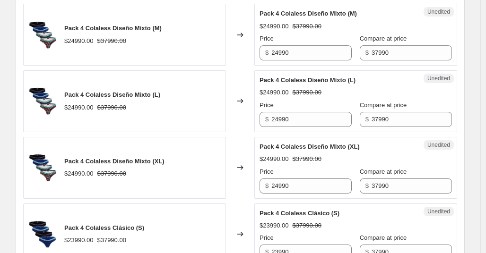
scroll to position [374, 0]
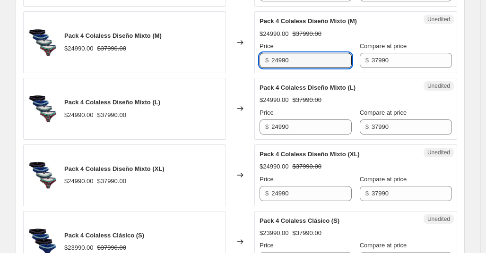
drag, startPoint x: 308, startPoint y: 64, endPoint x: 258, endPoint y: 58, distance: 50.5
click at [258, 58] on div "Unedited Pack 4 Colaless Diseño Mixto (M) $24990.00 $37990.00 Price $ 24990 Com…" at bounding box center [355, 42] width 203 height 62
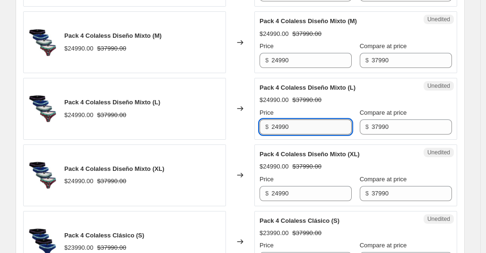
click at [310, 128] on input "24990" at bounding box center [311, 127] width 80 height 15
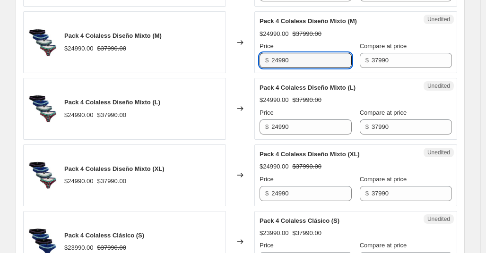
drag, startPoint x: 307, startPoint y: 63, endPoint x: 227, endPoint y: 54, distance: 80.5
click at [227, 54] on div "Pack 4 Colaless Diseño Mixto (M) $24990.00 $37990.00 Changed to Unedited Pack 4…" at bounding box center [240, 42] width 434 height 62
type input "18990"
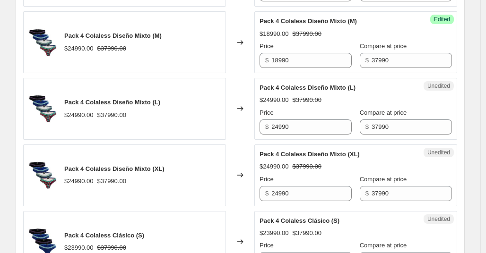
click at [316, 135] on div "Unedited Pack 4 Colaless Diseño Mixto (L) $24990.00 $37990.00 Price $ 24990 Com…" at bounding box center [355, 109] width 203 height 62
drag, startPoint x: 318, startPoint y: 132, endPoint x: 258, endPoint y: 121, distance: 60.7
click at [258, 121] on div "Unedited Pack 4 Colaless Diseño Mixto (L) $24990.00 $37990.00 Price $ 24990 Com…" at bounding box center [355, 109] width 203 height 62
type input "18990"
click at [410, 157] on div "Pack 4 Colaless Diseño Mixto (XL) $24990.00 $37990.00 Price $ 24990 Compare at …" at bounding box center [356, 176] width 192 height 52
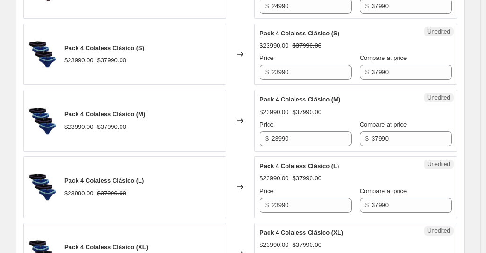
scroll to position [613, 0]
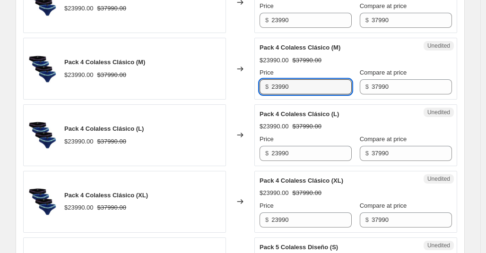
drag, startPoint x: 311, startPoint y: 87, endPoint x: 243, endPoint y: 86, distance: 68.1
click at [243, 86] on div "Pack 4 Colaless Clásico (M) $23990.00 $37990.00 Changed to Unedited Pack 4 Cola…" at bounding box center [240, 69] width 434 height 62
type input "18990"
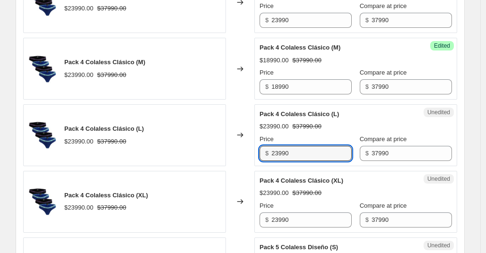
drag, startPoint x: 312, startPoint y: 150, endPoint x: 264, endPoint y: 155, distance: 48.0
click at [264, 155] on div "$ 23990" at bounding box center [306, 153] width 92 height 15
type input "18990"
click at [237, 121] on div "Changed to" at bounding box center [240, 136] width 28 height 62
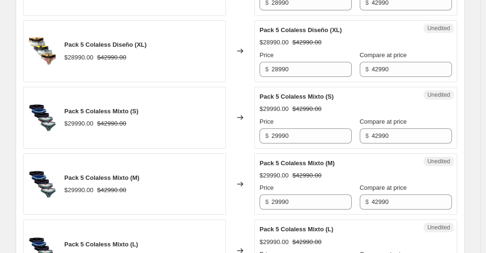
scroll to position [1038, 0]
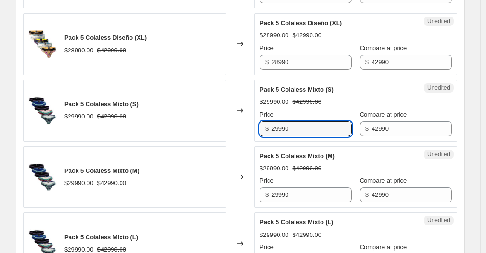
drag, startPoint x: 304, startPoint y: 130, endPoint x: 250, endPoint y: 122, distance: 54.4
click at [250, 122] on div "Pack 5 Colaless Mixto (S) $29990.00 $42990.00 Changed to Unedited Pack 5 Colale…" at bounding box center [240, 111] width 434 height 62
type input "21490"
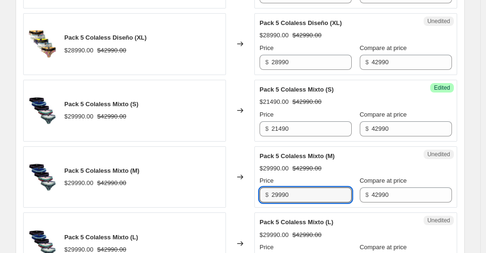
drag, startPoint x: 319, startPoint y: 196, endPoint x: 228, endPoint y: 190, distance: 91.5
click at [228, 190] on div "Pack 5 Colaless Mixto (M) $29990.00 $42990.00 Changed to Unedited Pack 5 Colale…" at bounding box center [240, 178] width 434 height 62
type input "21490"
click at [388, 163] on div "Pack 5 Colaless Mixto (M) $29990.00 $42990.00 Price $ 21490 Compare at price $ …" at bounding box center [356, 178] width 192 height 52
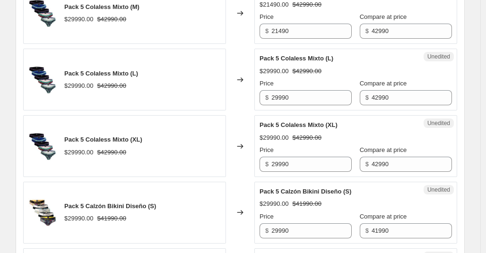
scroll to position [1205, 0]
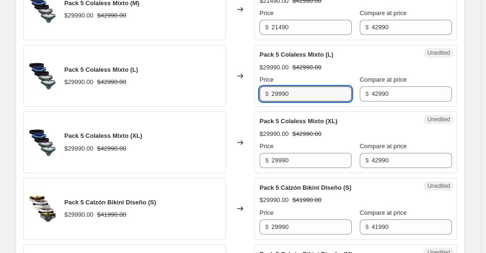
drag, startPoint x: 323, startPoint y: 94, endPoint x: 235, endPoint y: 94, distance: 88.4
click at [235, 94] on div "Pack 5 Colaless Mixto (L) $29990.00 $42990.00 Changed to Unedited Pack 5 Colale…" at bounding box center [240, 76] width 434 height 62
type input "21490"
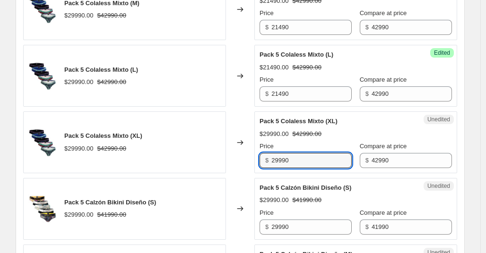
drag, startPoint x: 314, startPoint y: 163, endPoint x: 247, endPoint y: 154, distance: 67.8
click at [247, 154] on div "Pack 5 Colaless Mixto (XL) $29990.00 $42990.00 Changed to Unedited Pack 5 Colal…" at bounding box center [240, 143] width 434 height 62
type input "21490"
click at [457, 144] on div "Unedited Pack 5 Colaless Mixto (XL) $29990.00 $42990.00 Price $ 21490 Compare a…" at bounding box center [355, 143] width 203 height 62
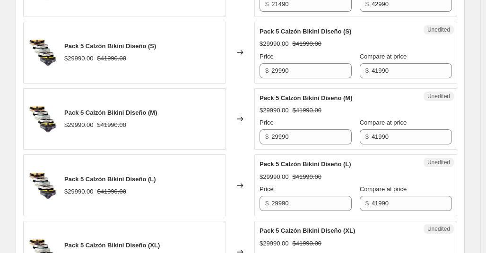
scroll to position [1388, 0]
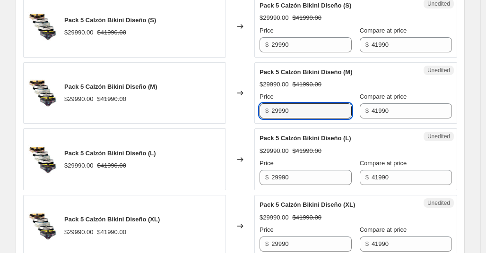
drag, startPoint x: 326, startPoint y: 112, endPoint x: 213, endPoint y: 113, distance: 113.5
click at [213, 113] on div "Pack 5 Calzón Bikini Diseño (M) $29990.00 $41990.00 Changed to Unedited Pack 5 …" at bounding box center [240, 93] width 434 height 62
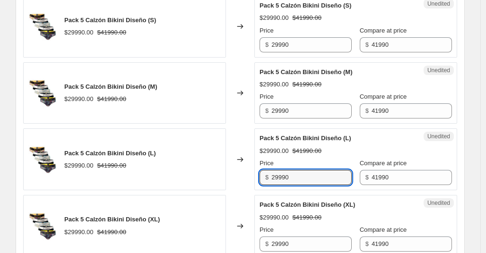
drag, startPoint x: 310, startPoint y: 176, endPoint x: 240, endPoint y: 180, distance: 70.5
click at [240, 180] on div "Pack 5 Calzón Bikini Diseño (L) $29990.00 $41990.00 Changed to Unedited Pack 5 …" at bounding box center [240, 160] width 434 height 62
type input "20990"
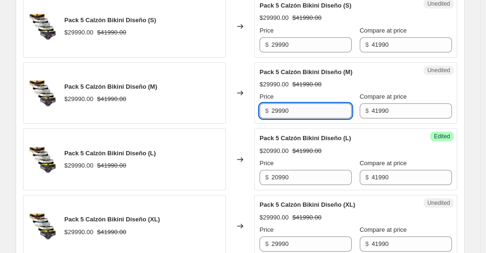
drag, startPoint x: 323, startPoint y: 106, endPoint x: 318, endPoint y: 114, distance: 8.8
click at [318, 114] on input "29990" at bounding box center [311, 111] width 80 height 15
type input "20990"
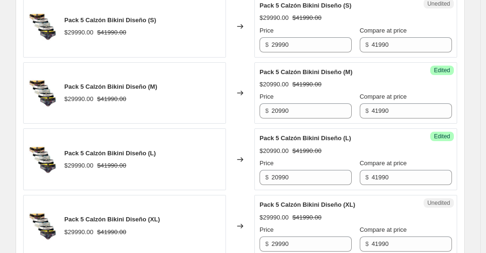
click at [385, 140] on div "Pack 5 Calzón Bikini Diseño (L)" at bounding box center [337, 138] width 155 height 9
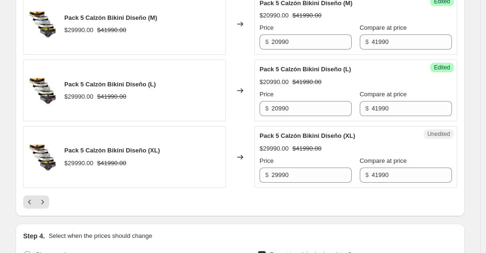
scroll to position [1461, 0]
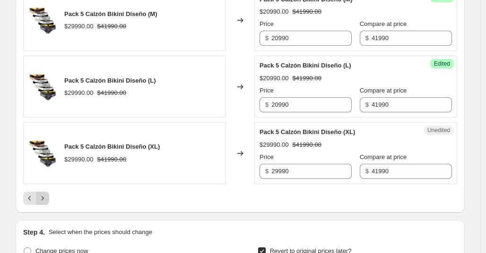
click at [47, 199] on icon "Next" at bounding box center [42, 198] width 9 height 9
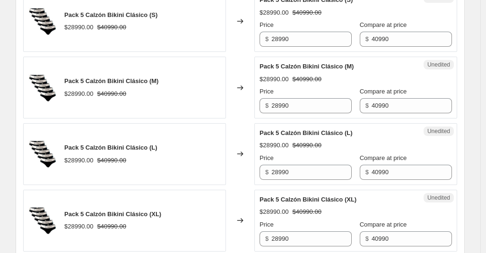
scroll to position [335, 0]
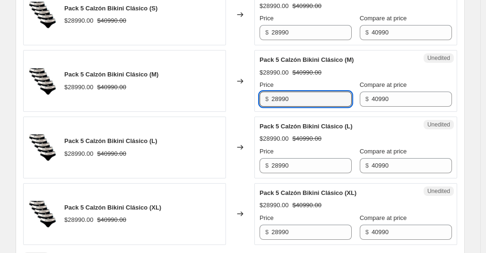
drag, startPoint x: 316, startPoint y: 101, endPoint x: 266, endPoint y: 100, distance: 50.1
click at [266, 100] on div "$ 28990" at bounding box center [306, 99] width 92 height 15
type input "20490"
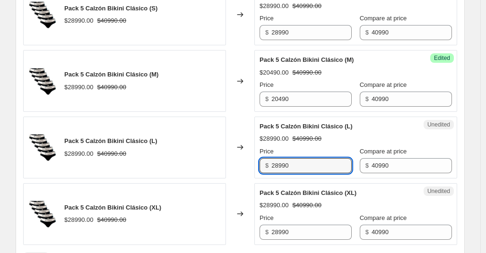
drag, startPoint x: 316, startPoint y: 171, endPoint x: 248, endPoint y: 165, distance: 68.3
click at [248, 165] on div "Pack 5 Calzón Bikini Clásico (L) $28990.00 $40990.00 Changed to Unedited Pack 5…" at bounding box center [240, 148] width 434 height 62
type input "20490"
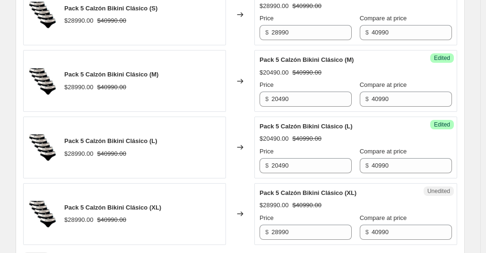
click at [463, 131] on div "PRICE CHANGE PREVIEW Over 250 product variants selected. 97 product prices edit…" at bounding box center [240, 112] width 449 height 323
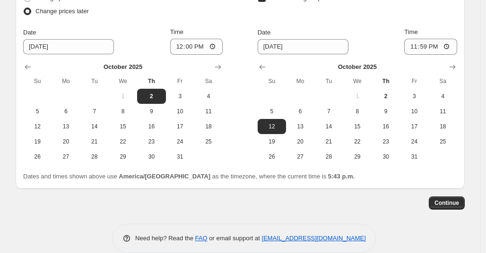
scroll to position [655, 0]
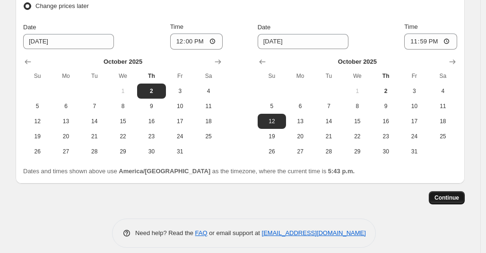
click at [449, 197] on span "Continue" at bounding box center [447, 198] width 25 height 8
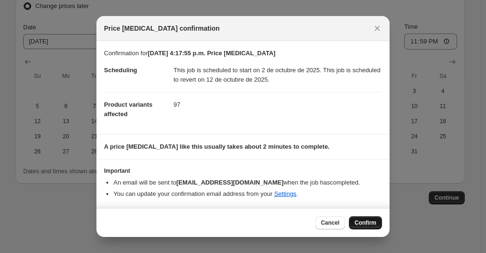
click at [370, 223] on span "Confirm" at bounding box center [366, 223] width 22 height 8
